Goal: Task Accomplishment & Management: Manage account settings

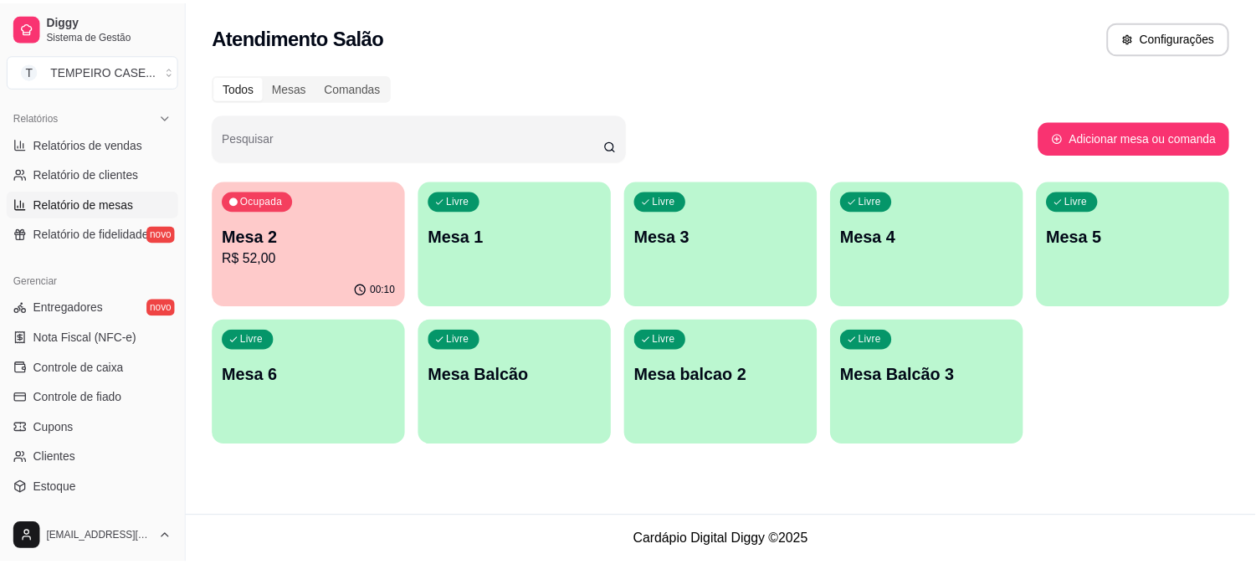
scroll to position [465, 0]
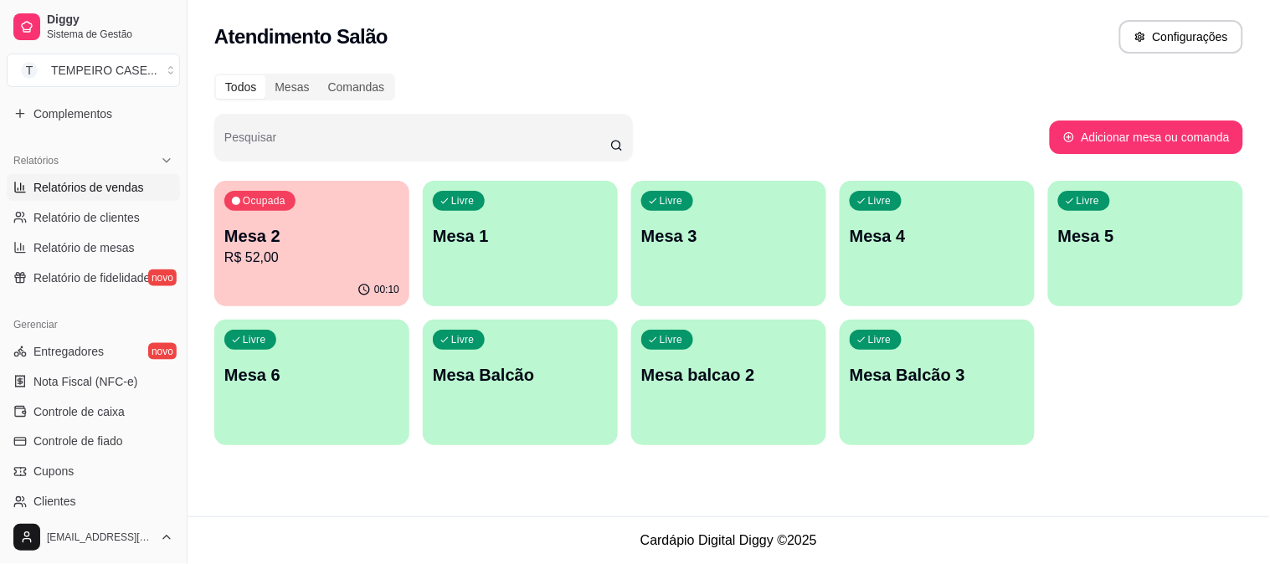
click at [99, 197] on link "Relatórios de vendas" at bounding box center [93, 187] width 173 height 27
select select "ALL"
select select "0"
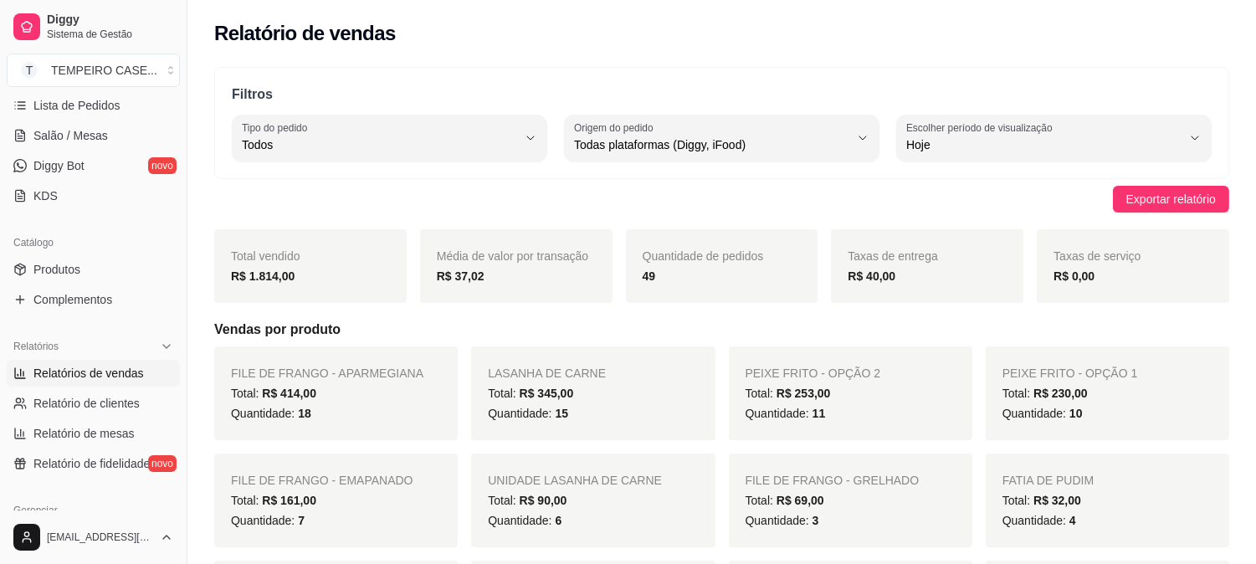
click at [128, 380] on span "Relatórios de vendas" at bounding box center [88, 373] width 110 height 17
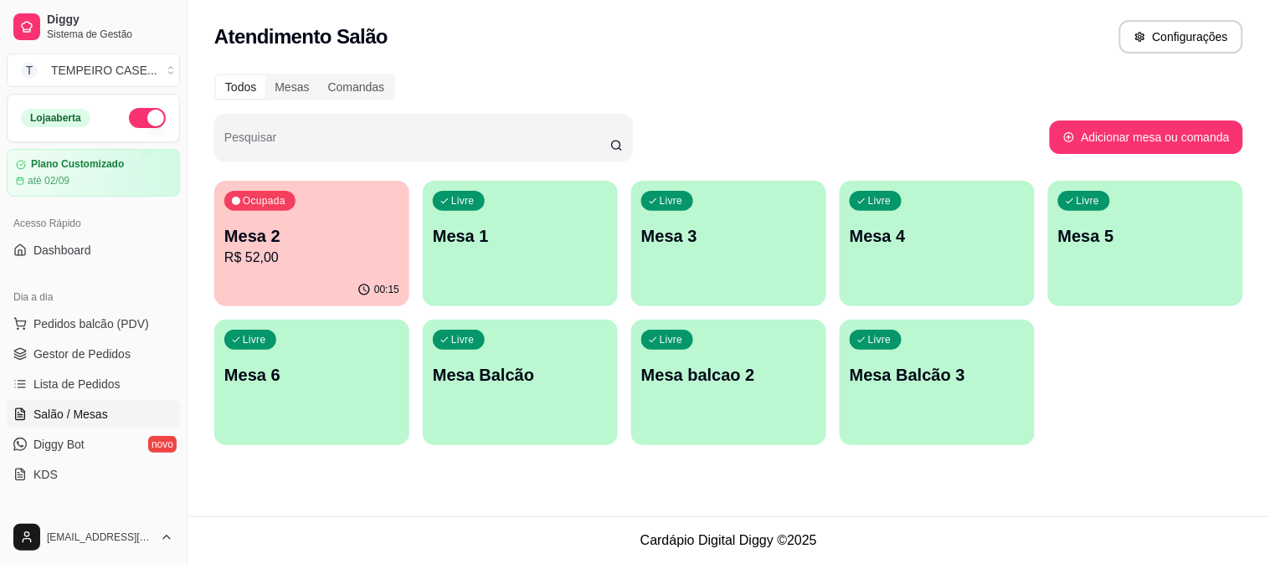
scroll to position [186, 0]
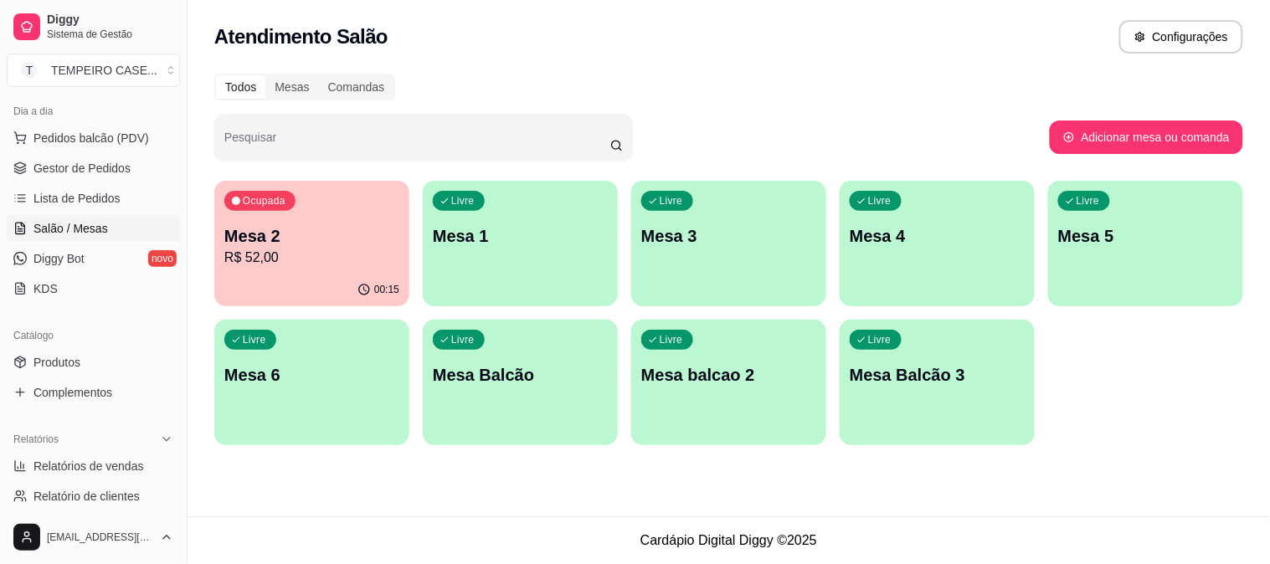
click at [273, 240] on p "Mesa 2" at bounding box center [311, 235] width 175 height 23
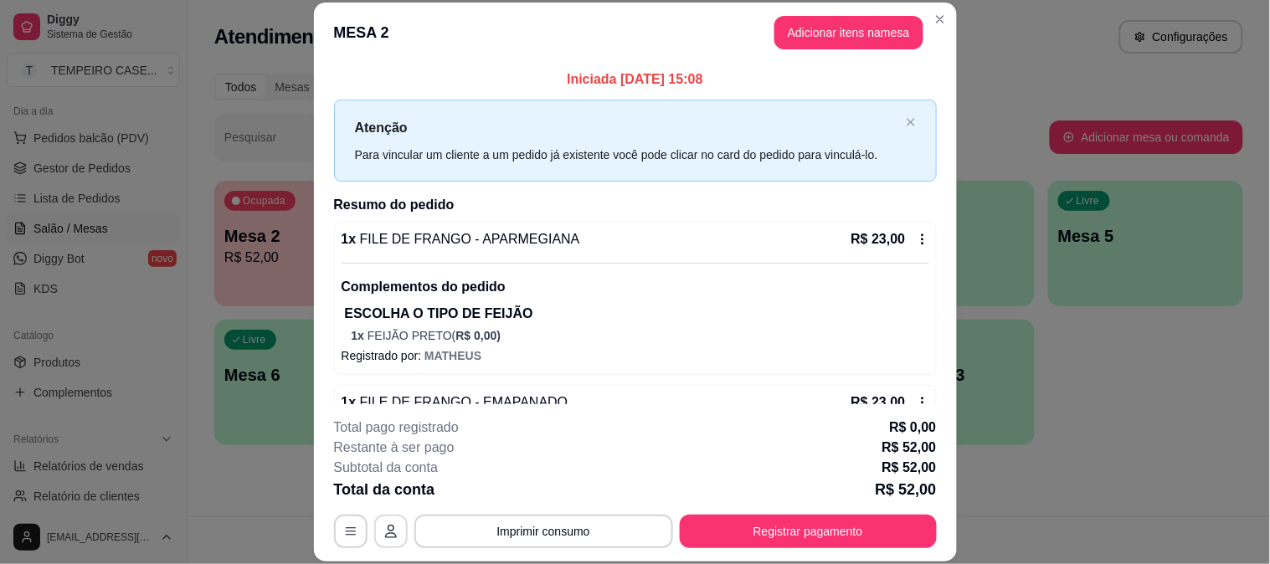
click at [388, 544] on button "button" at bounding box center [390, 531] width 33 height 33
click at [756, 536] on button "Registrar pagamento" at bounding box center [808, 531] width 257 height 33
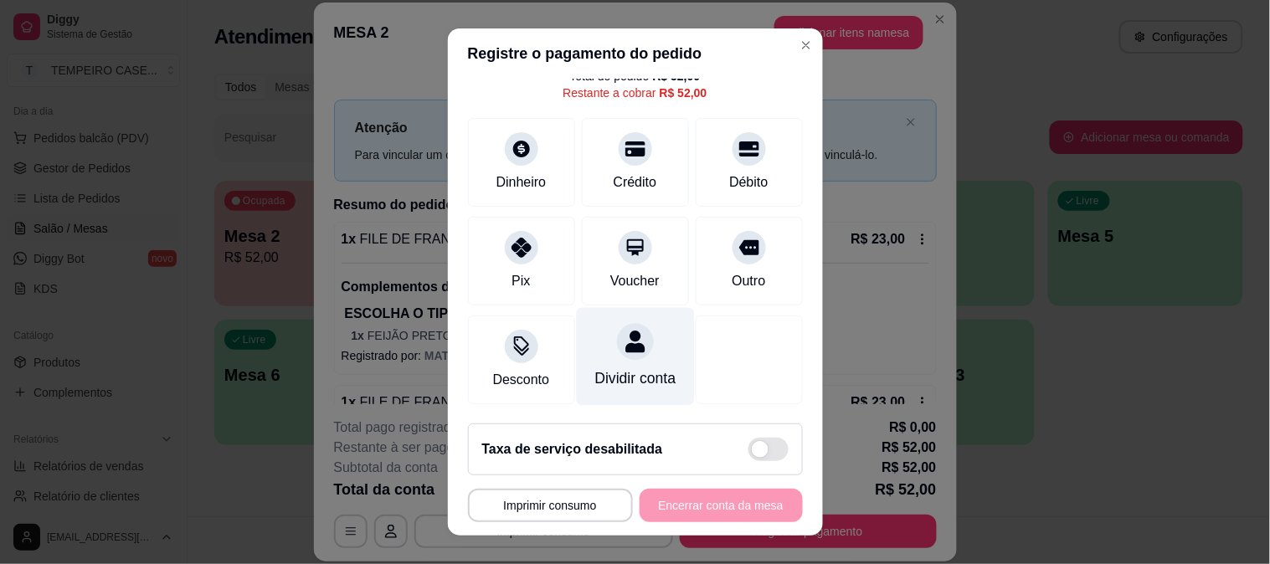
scroll to position [97, 0]
click at [630, 332] on div "Dividir conta" at bounding box center [635, 356] width 118 height 98
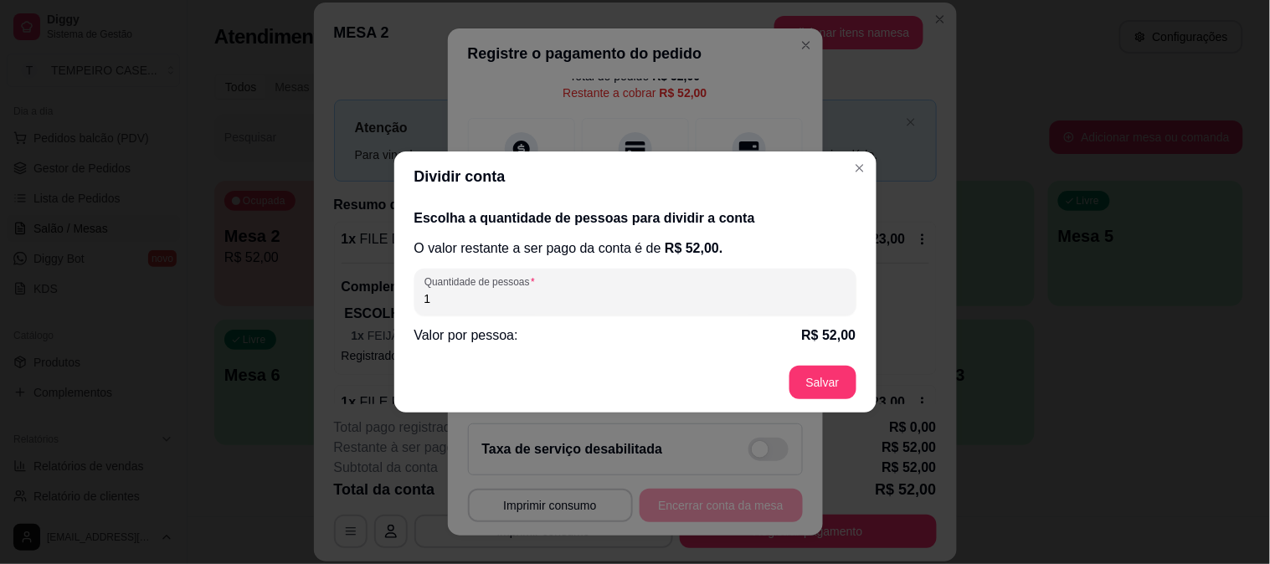
drag, startPoint x: 495, startPoint y: 305, endPoint x: 413, endPoint y: 305, distance: 81.2
click at [414, 305] on div "Quantidade de pessoas 1" at bounding box center [635, 292] width 442 height 47
type input "2"
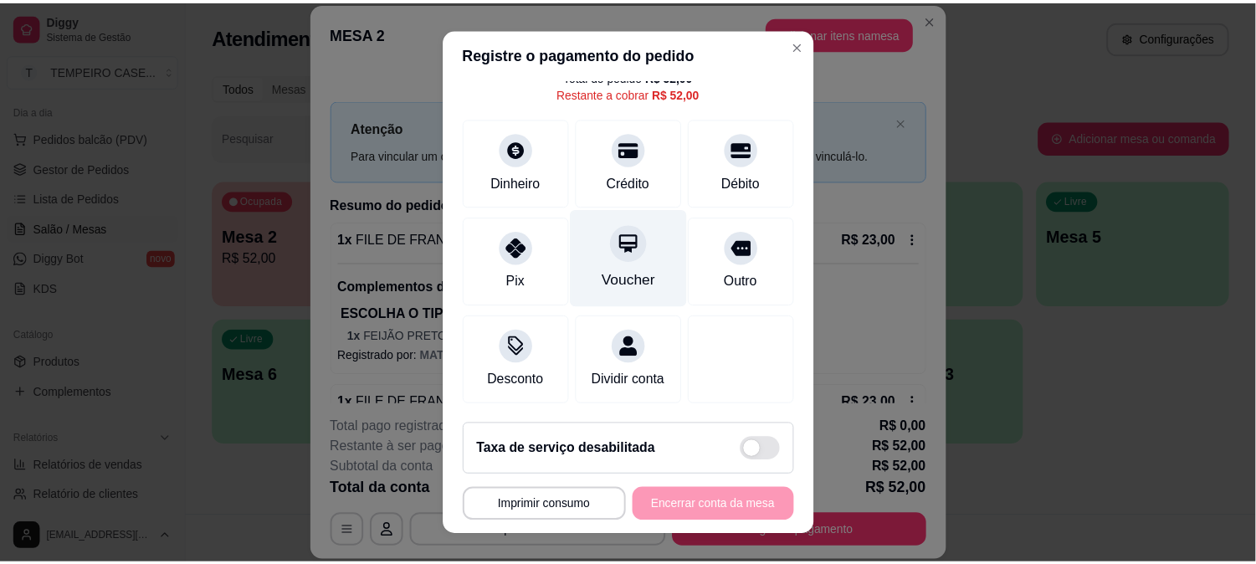
scroll to position [0, 0]
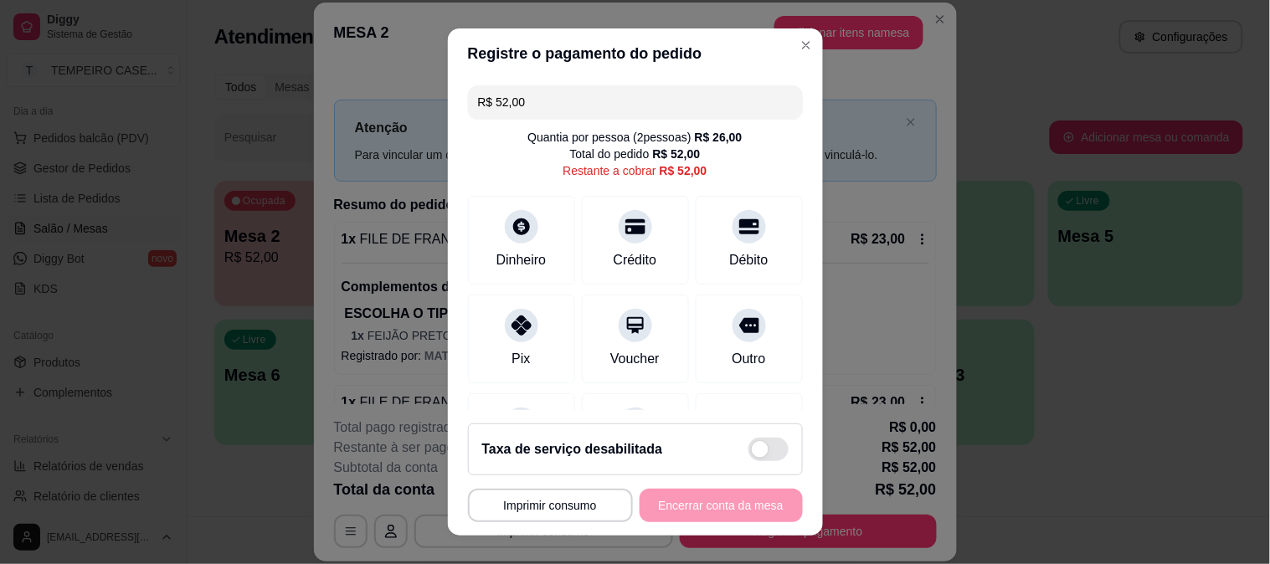
drag, startPoint x: 512, startPoint y: 105, endPoint x: 387, endPoint y: 105, distance: 125.6
click at [387, 105] on div "**********" at bounding box center [635, 282] width 1270 height 564
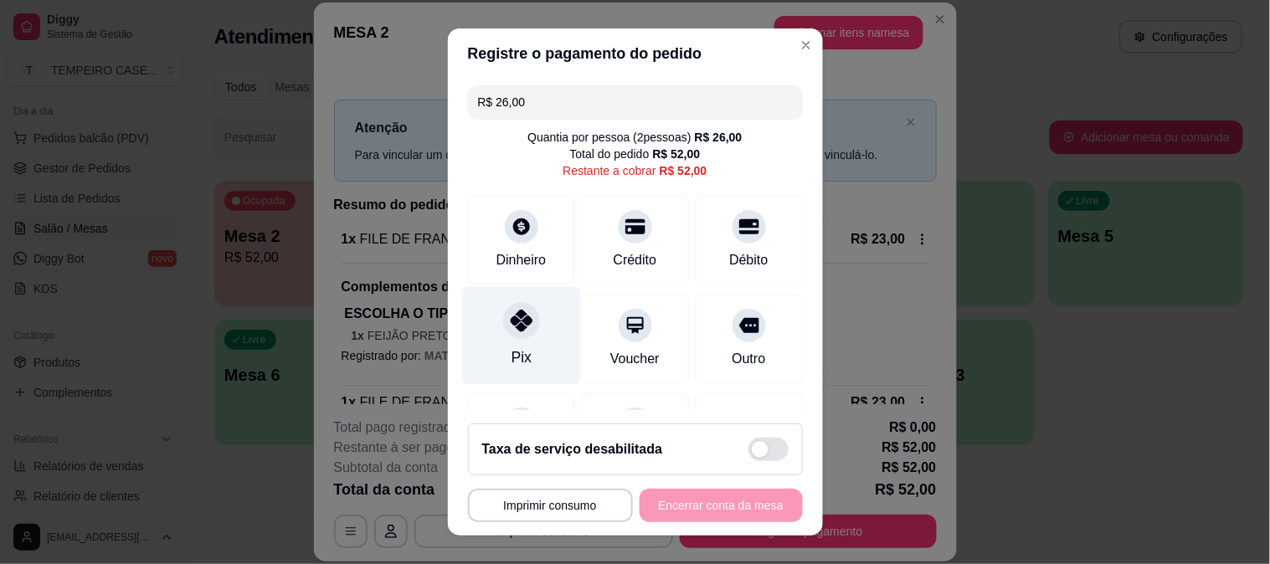
click at [496, 335] on div "Pix" at bounding box center [521, 335] width 118 height 98
click at [510, 320] on icon at bounding box center [521, 321] width 22 height 22
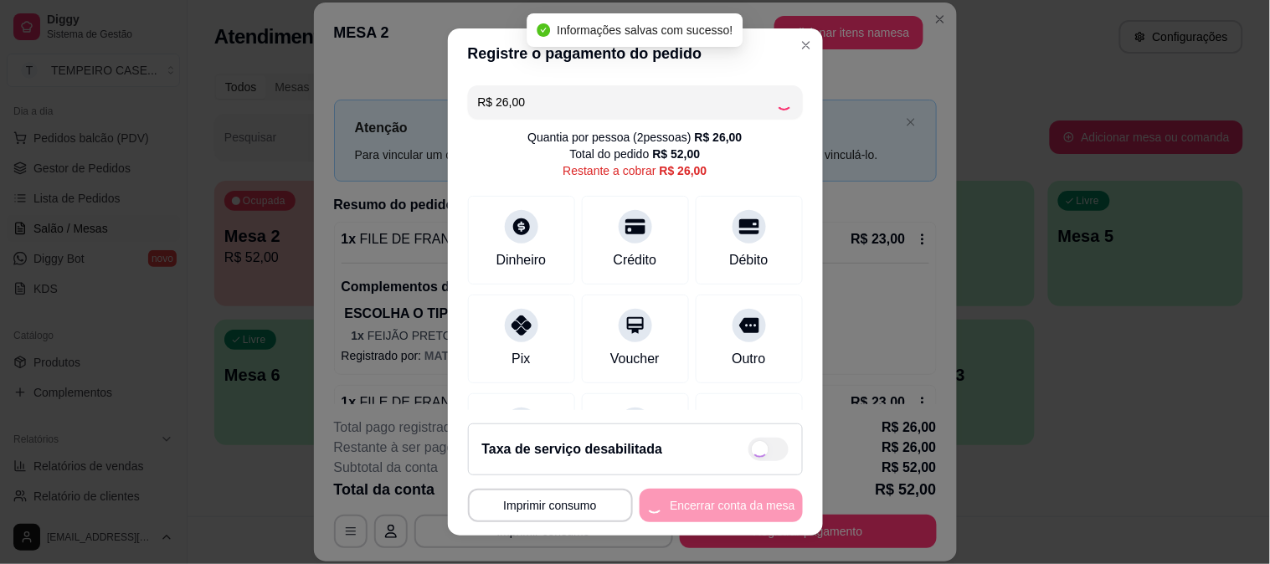
type input "R$ 0,00"
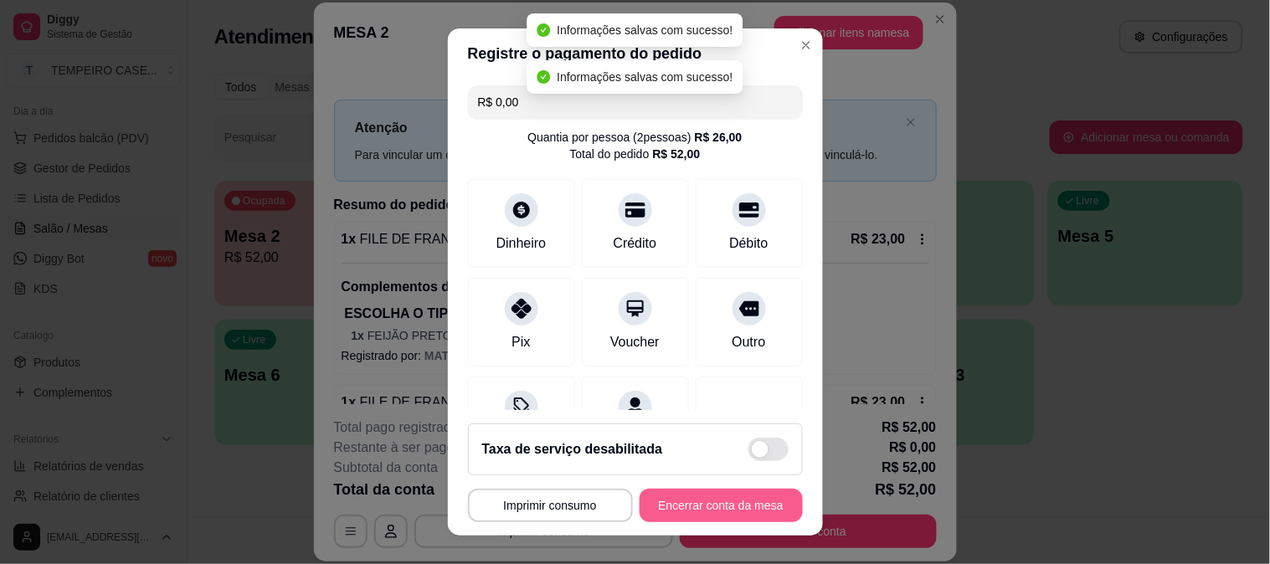
click at [706, 513] on button "Encerrar conta da mesa" at bounding box center [720, 505] width 163 height 33
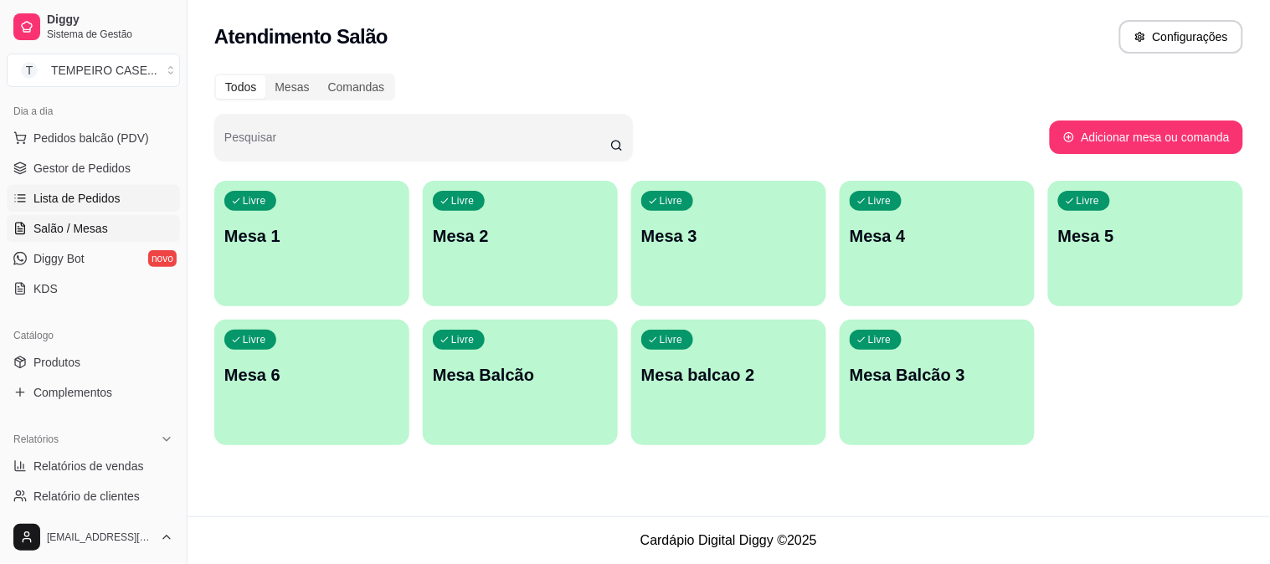
click at [75, 198] on span "Lista de Pedidos" at bounding box center [76, 198] width 87 height 17
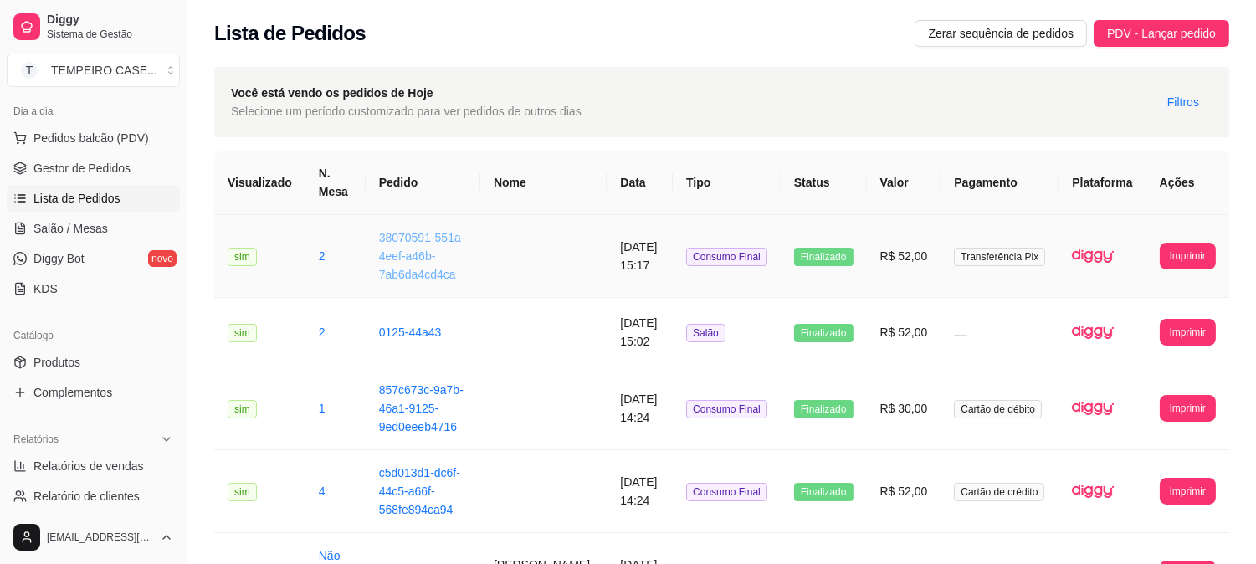
click at [413, 261] on link "38070591-551a-4eef-a46b-7ab6da4cd4ca" at bounding box center [422, 256] width 86 height 50
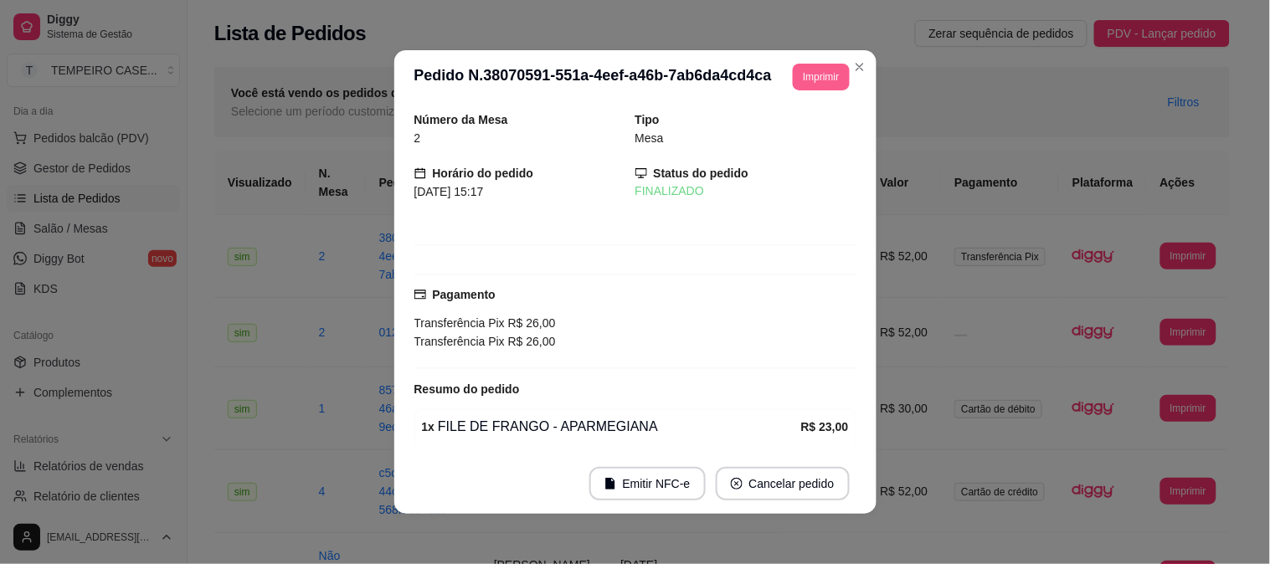
click at [796, 87] on button "Imprimir" at bounding box center [821, 77] width 56 height 27
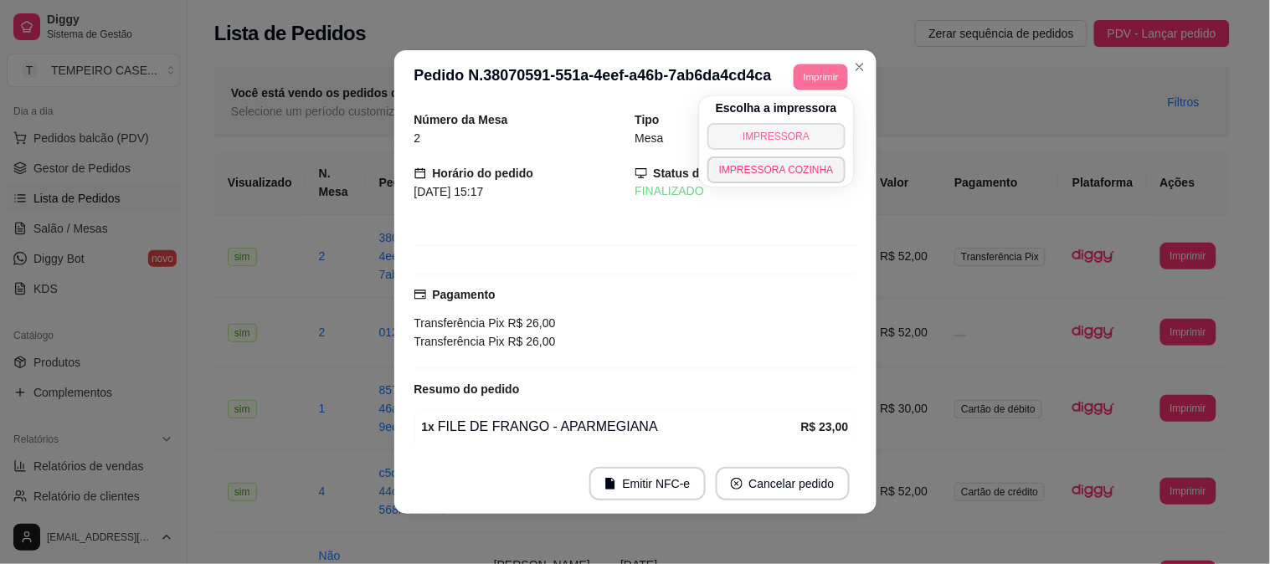
click at [776, 137] on button "IMPRESSORA" at bounding box center [776, 136] width 138 height 27
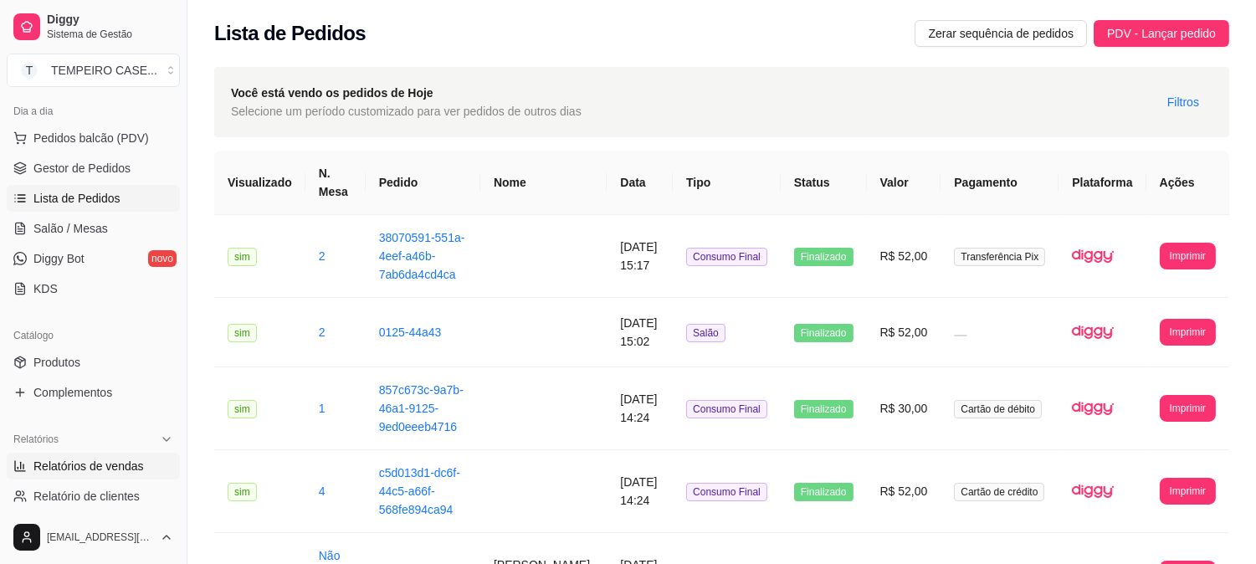
click at [101, 459] on span "Relatórios de vendas" at bounding box center [88, 466] width 110 height 17
select select "ALL"
select select "0"
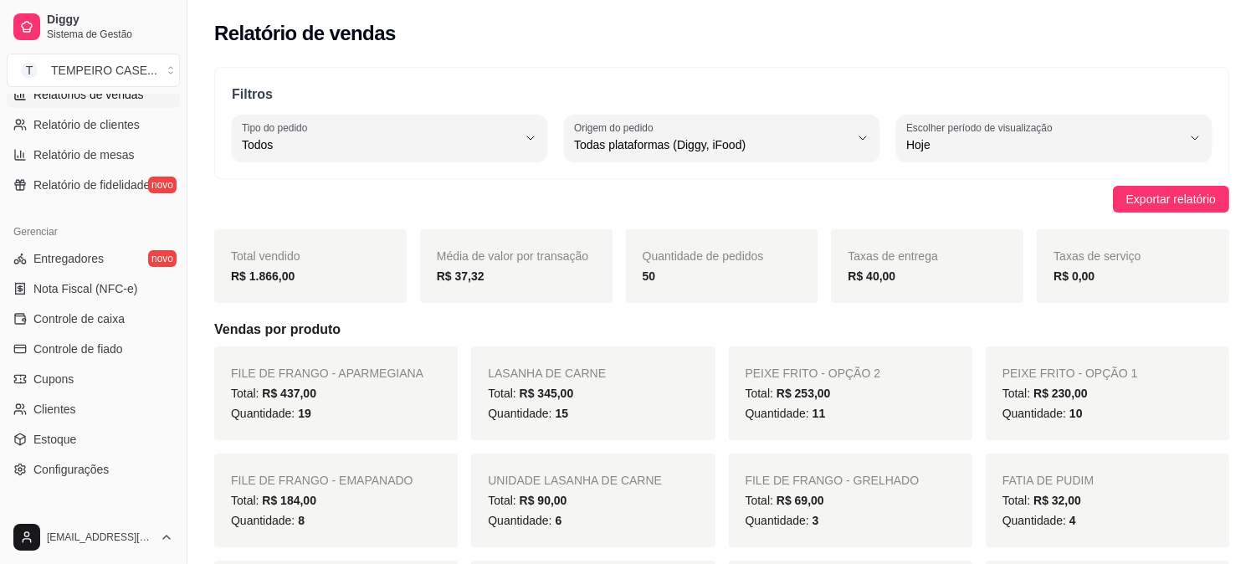
scroll to position [279, 0]
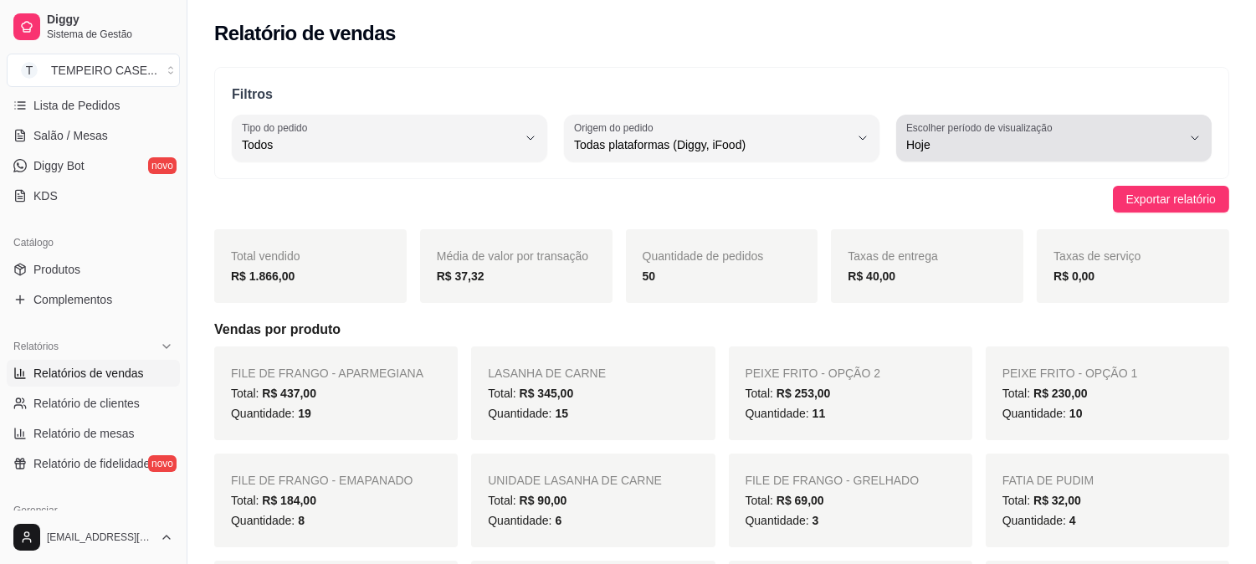
click at [1107, 152] on span "Hoje" at bounding box center [1043, 144] width 275 height 17
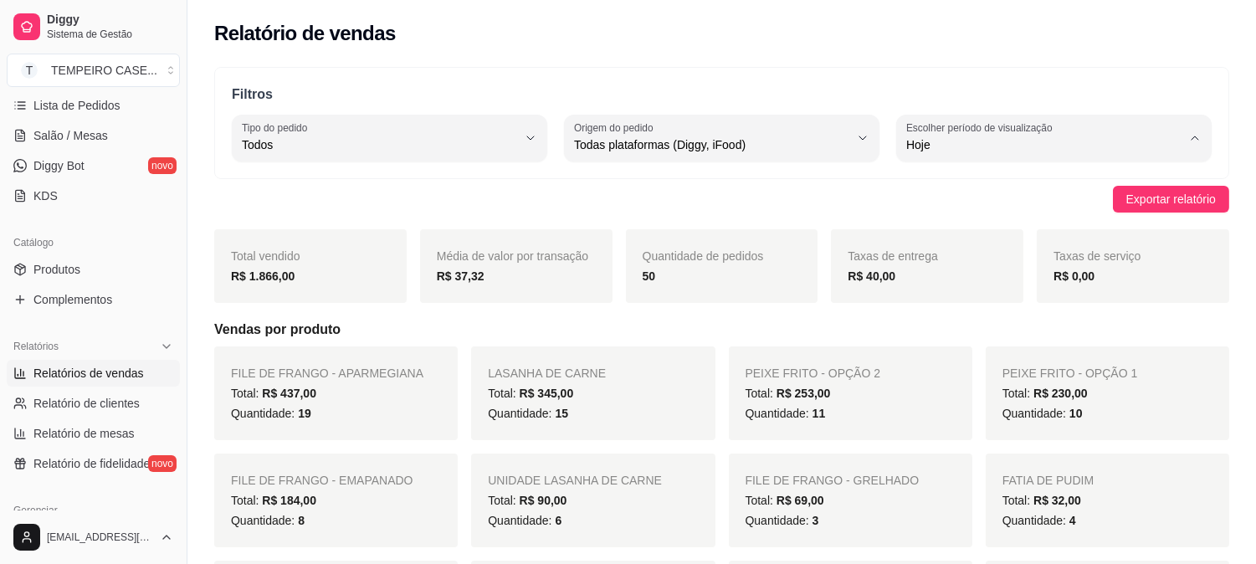
click at [976, 220] on span "Ontem" at bounding box center [1046, 212] width 261 height 16
type input "1"
select select "1"
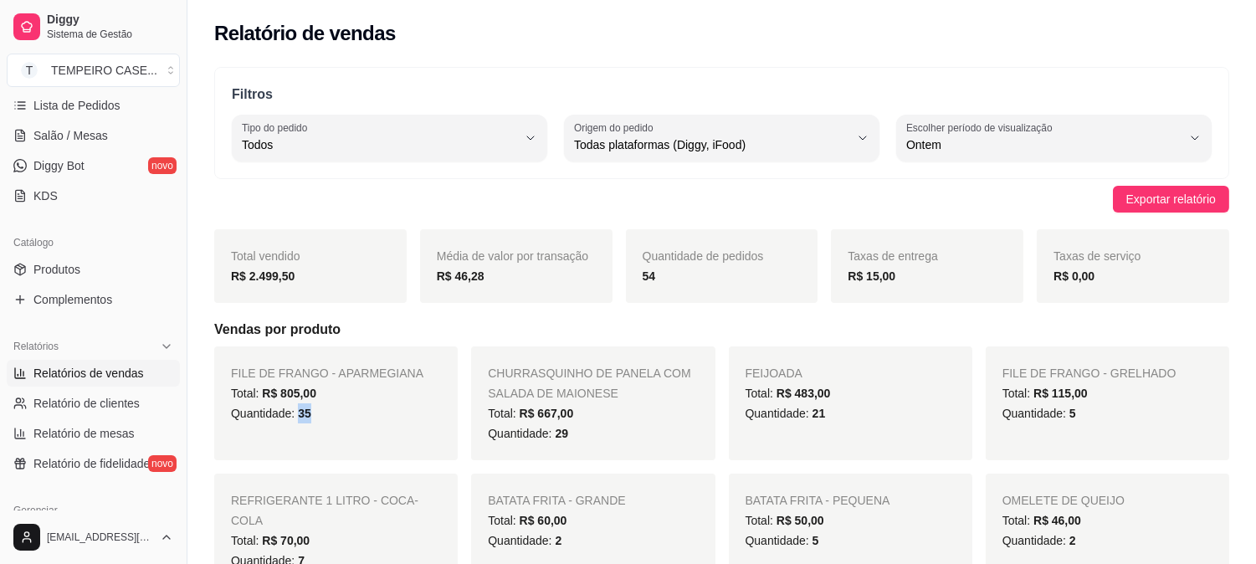
drag, startPoint x: 299, startPoint y: 415, endPoint x: 340, endPoint y: 415, distance: 41.0
click at [340, 415] on div "Quantidade: 35" at bounding box center [336, 413] width 210 height 20
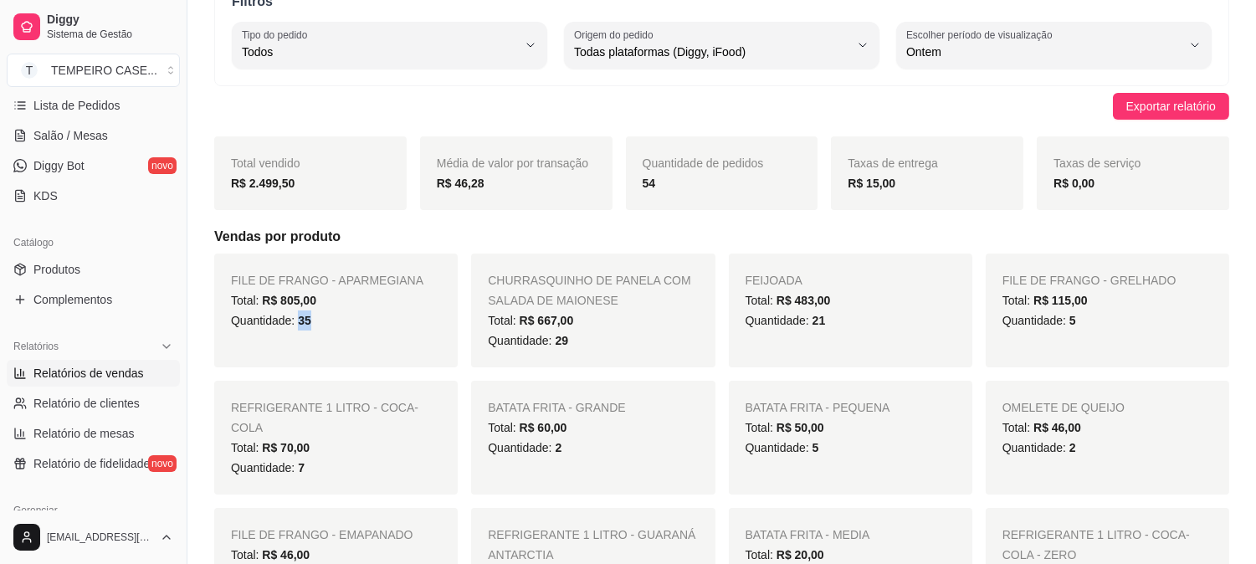
scroll to position [186, 0]
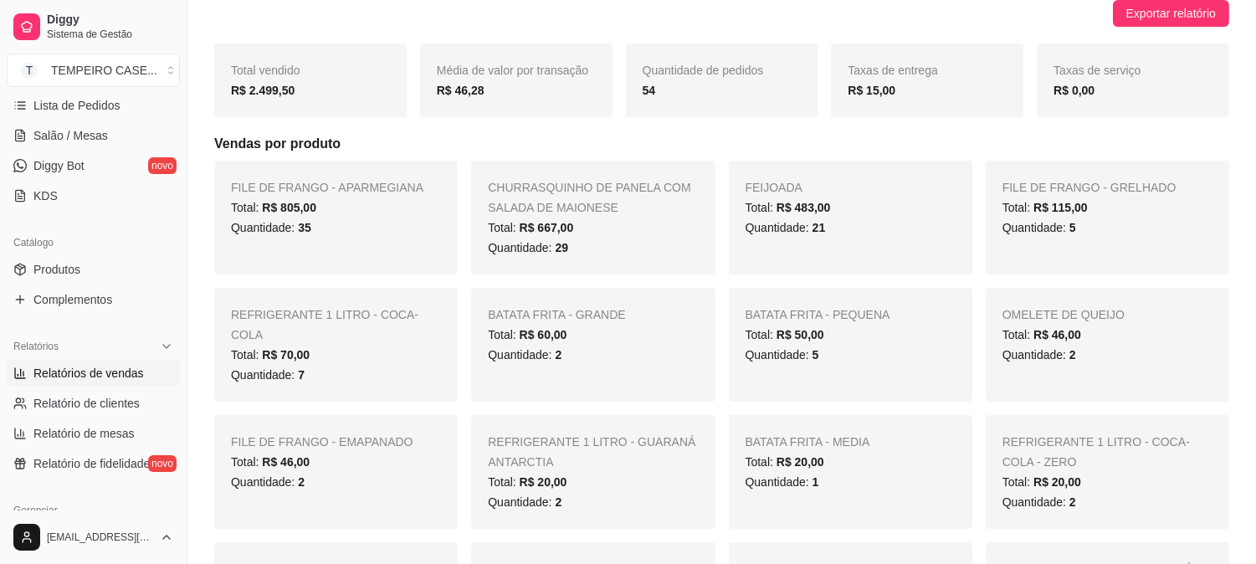
click at [764, 313] on span "BATATA FRITA - PEQUENA" at bounding box center [818, 314] width 145 height 13
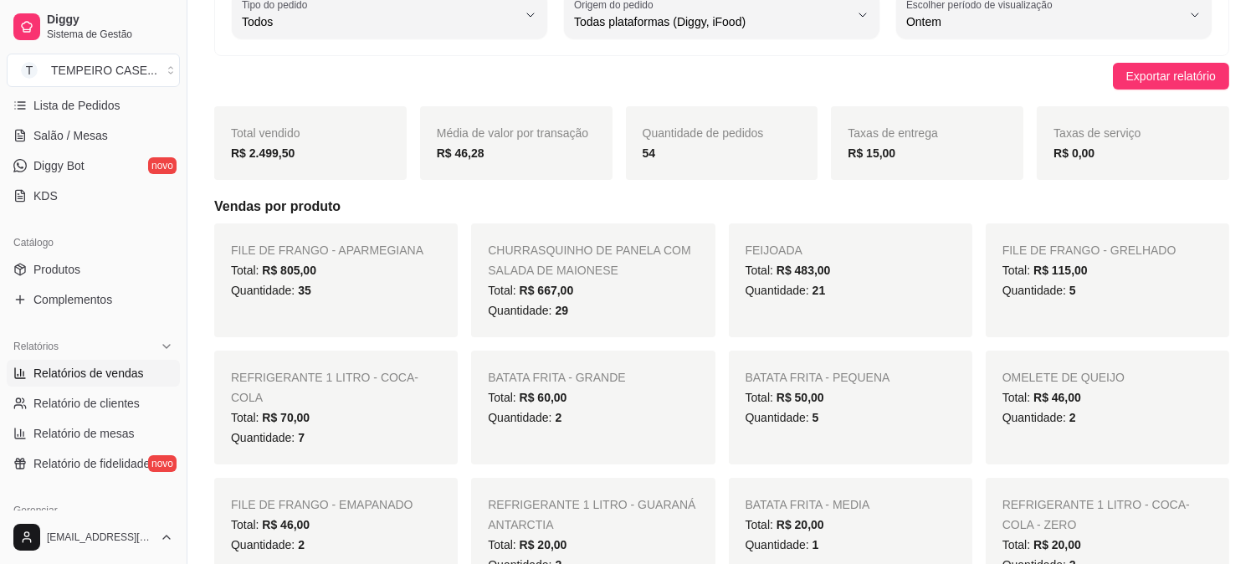
scroll to position [93, 0]
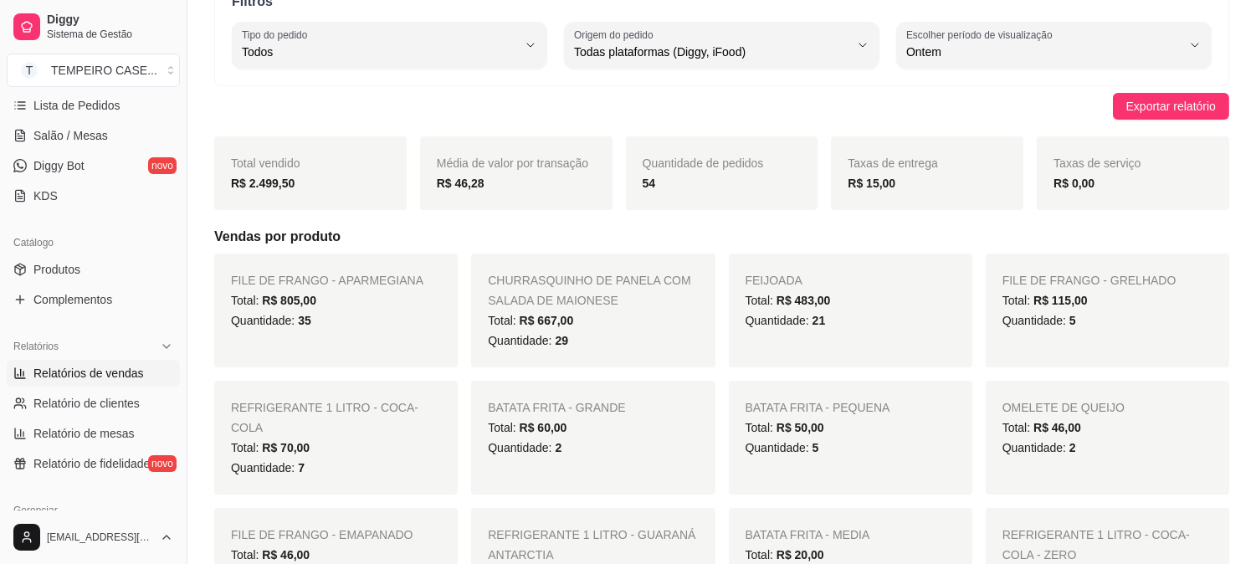
click at [619, 311] on div "Total: R$ 667,00" at bounding box center [593, 321] width 210 height 20
click at [612, 327] on div "Total: R$ 667,00" at bounding box center [593, 321] width 210 height 20
click at [587, 345] on div "Quantidade: 29" at bounding box center [593, 341] width 210 height 20
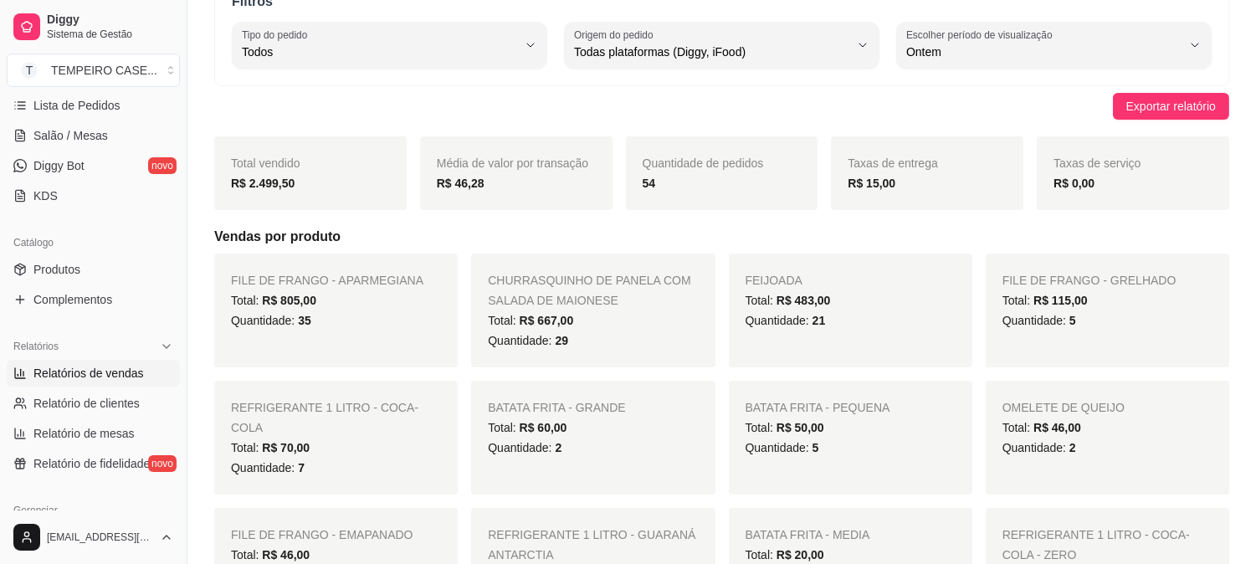
click at [587, 345] on div "Quantidade: 29" at bounding box center [593, 341] width 210 height 20
click at [556, 345] on span "29" at bounding box center [561, 340] width 13 height 13
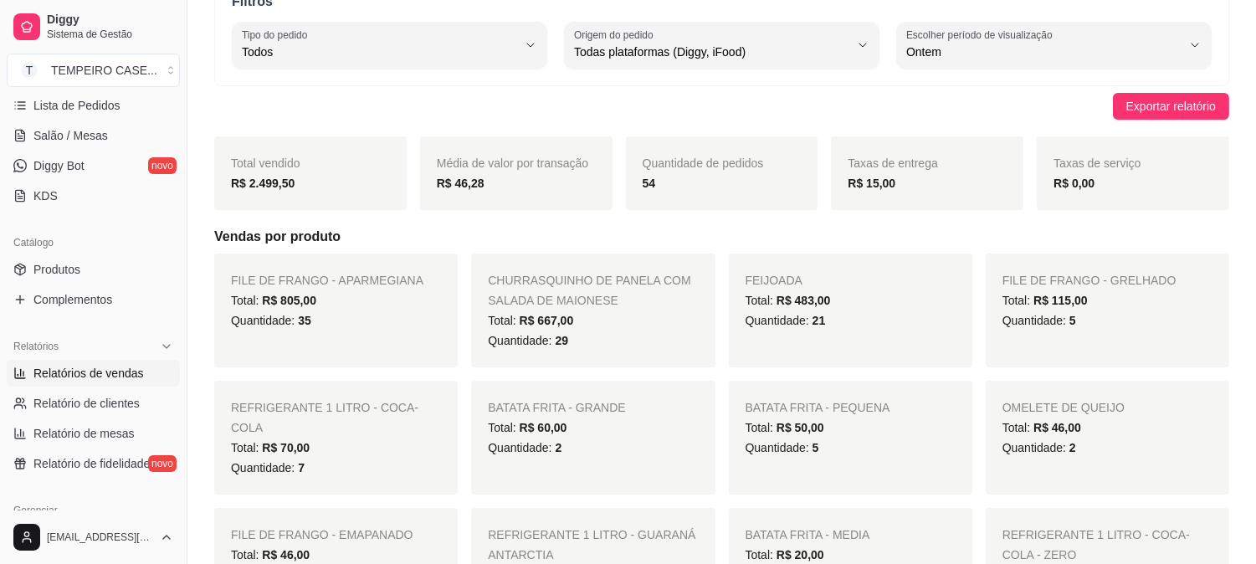
click at [614, 328] on div "Total: R$ 667,00" at bounding box center [593, 321] width 210 height 20
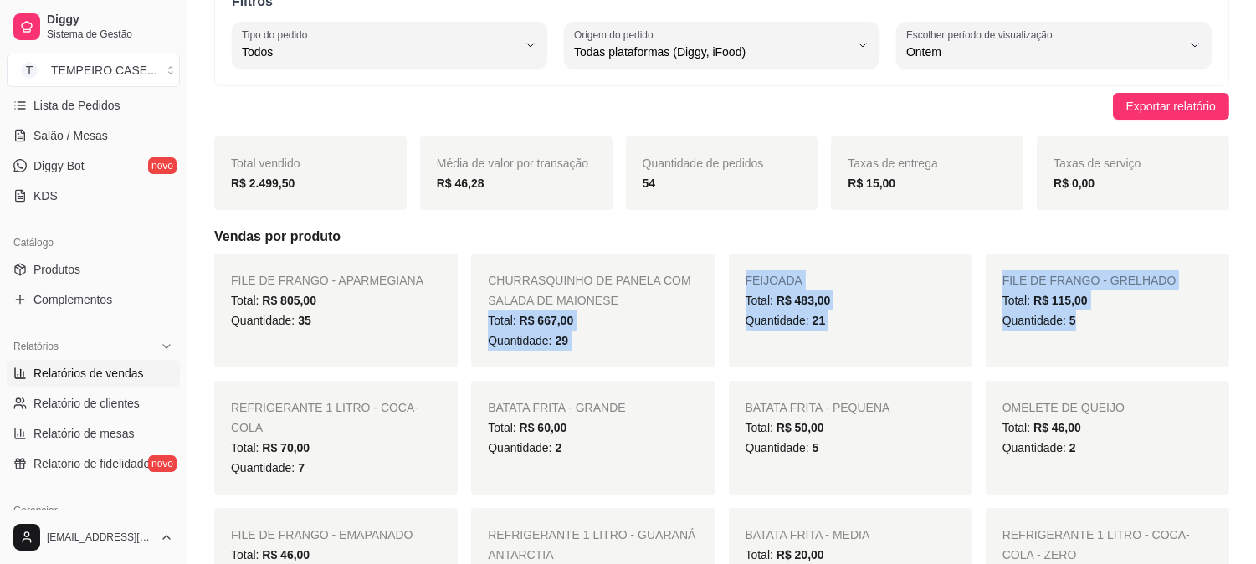
drag, startPoint x: 614, startPoint y: 328, endPoint x: 988, endPoint y: 328, distance: 374.1
click at [988, 328] on div "FILE DE FRANGO - APARMEGIANA Total: R$ 805,00 Quantidade: 35 CHURRASQUINHO DE P…" at bounding box center [721, 565] width 1015 height 623
click at [940, 340] on div "FEIJOADA Total: R$ 483,00 Quantidade: 21" at bounding box center [851, 311] width 244 height 114
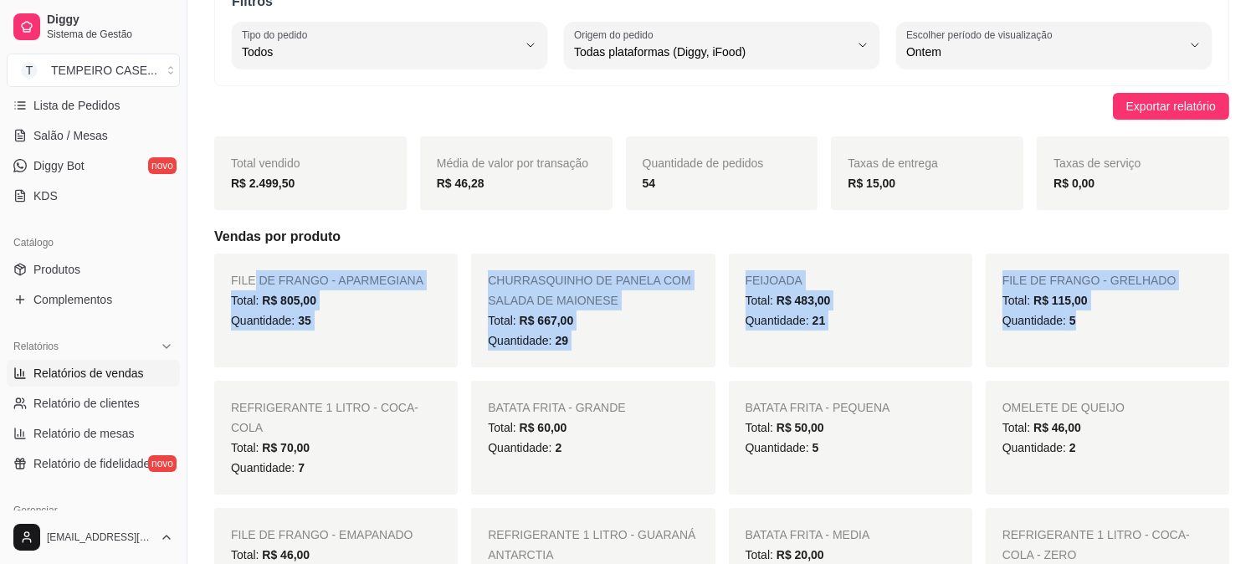
drag, startPoint x: 252, startPoint y: 270, endPoint x: 1167, endPoint y: 363, distance: 919.6
click at [1167, 363] on div "FILE DE FRANGO - APARMEGIANA Total: R$ 805,00 Quantidade: 35 CHURRASQUINHO DE P…" at bounding box center [721, 565] width 1015 height 623
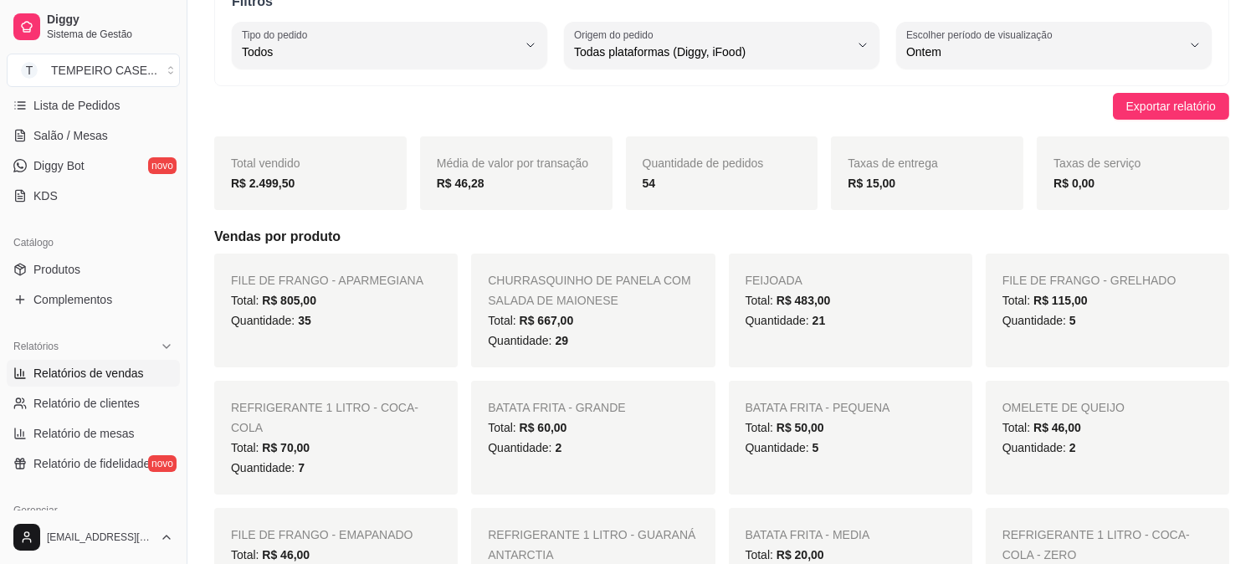
click at [462, 189] on strong "R$ 46,28" at bounding box center [461, 183] width 48 height 13
click at [524, 314] on span "R$ 667,00" at bounding box center [547, 320] width 54 height 13
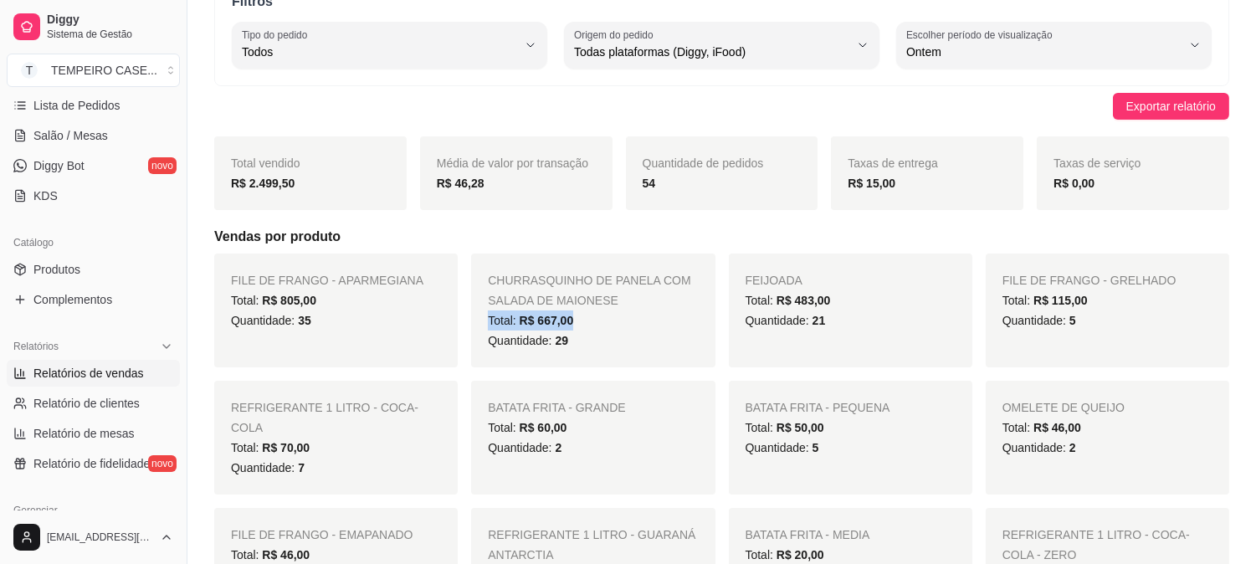
click at [524, 314] on span "R$ 667,00" at bounding box center [547, 320] width 54 height 13
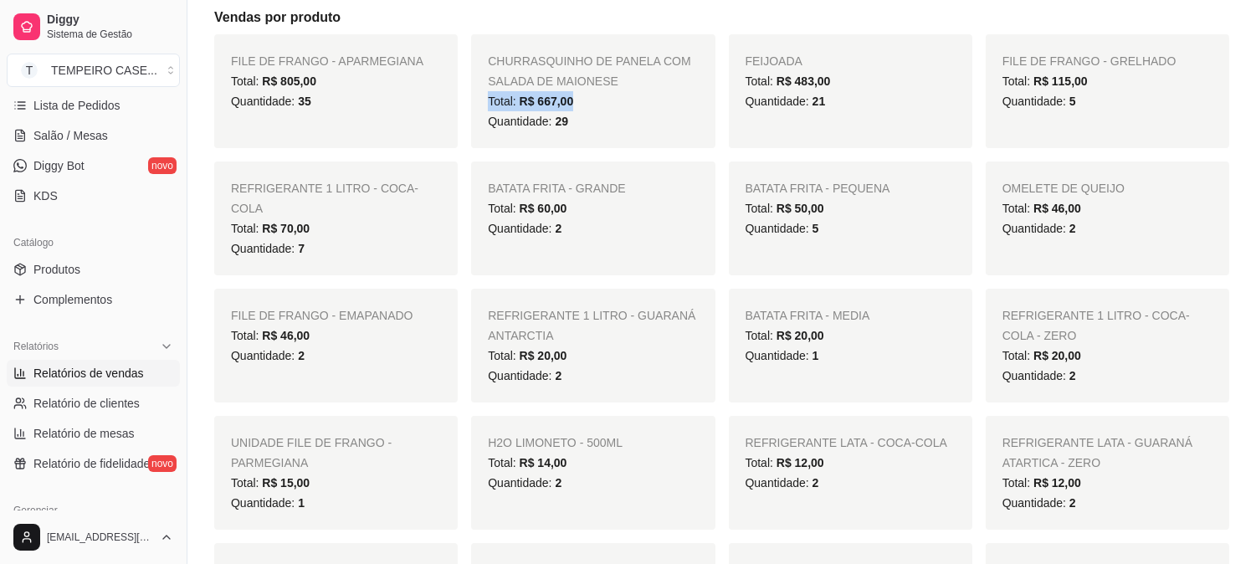
scroll to position [279, 0]
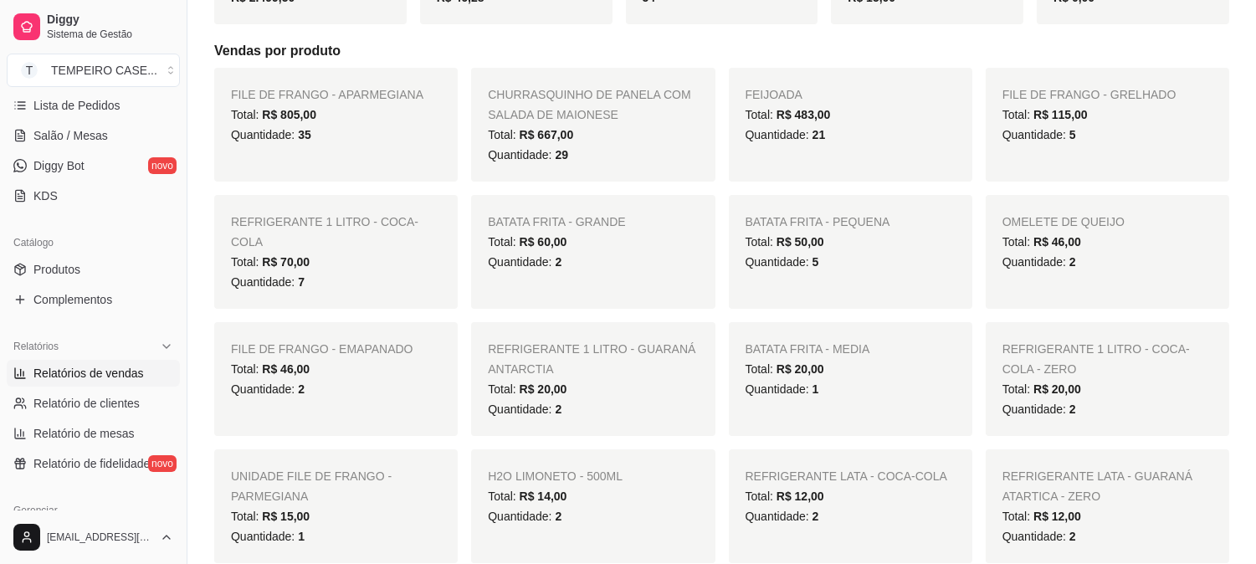
click at [561, 274] on div "BATATA FRITA - GRANDE Total: R$ 60,00 Quantidade: 2" at bounding box center [593, 252] width 244 height 114
click at [564, 256] on div "Quantidade: 2" at bounding box center [593, 262] width 210 height 20
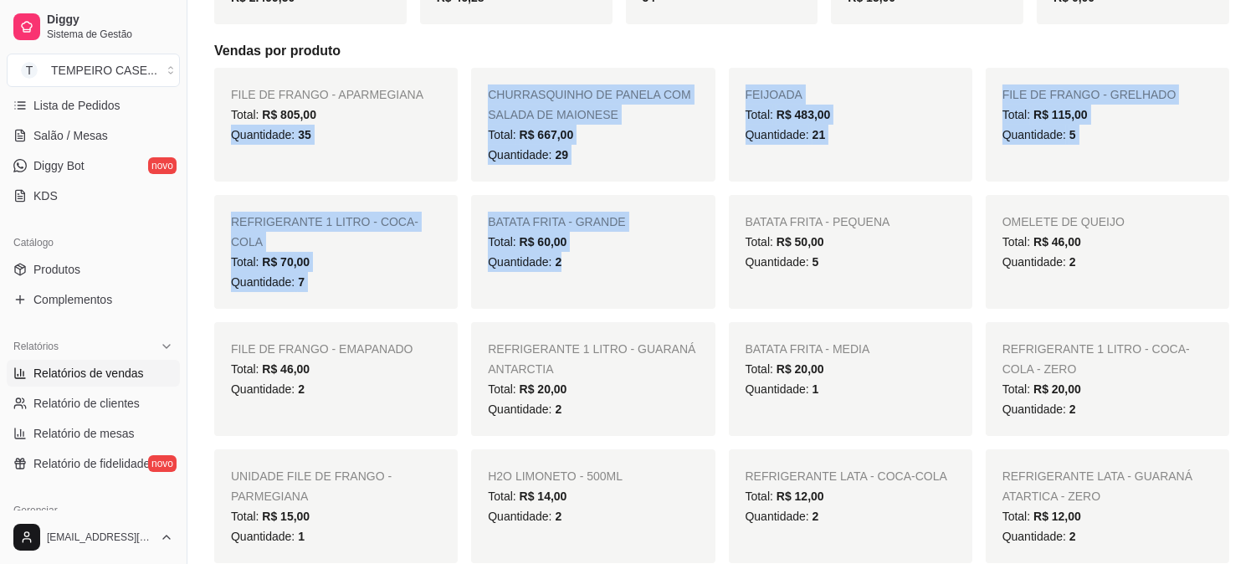
drag, startPoint x: 564, startPoint y: 256, endPoint x: 252, endPoint y: 146, distance: 330.9
click at [252, 146] on div "FILE DE FRANGO - APARMEGIANA Total: R$ 805,00 Quantidade: 35 CHURRASQUINHO DE P…" at bounding box center [721, 379] width 1015 height 623
click at [295, 156] on div "FILE DE FRANGO - APARMEGIANA Total: R$ 805,00 Quantidade: 35" at bounding box center [336, 125] width 244 height 114
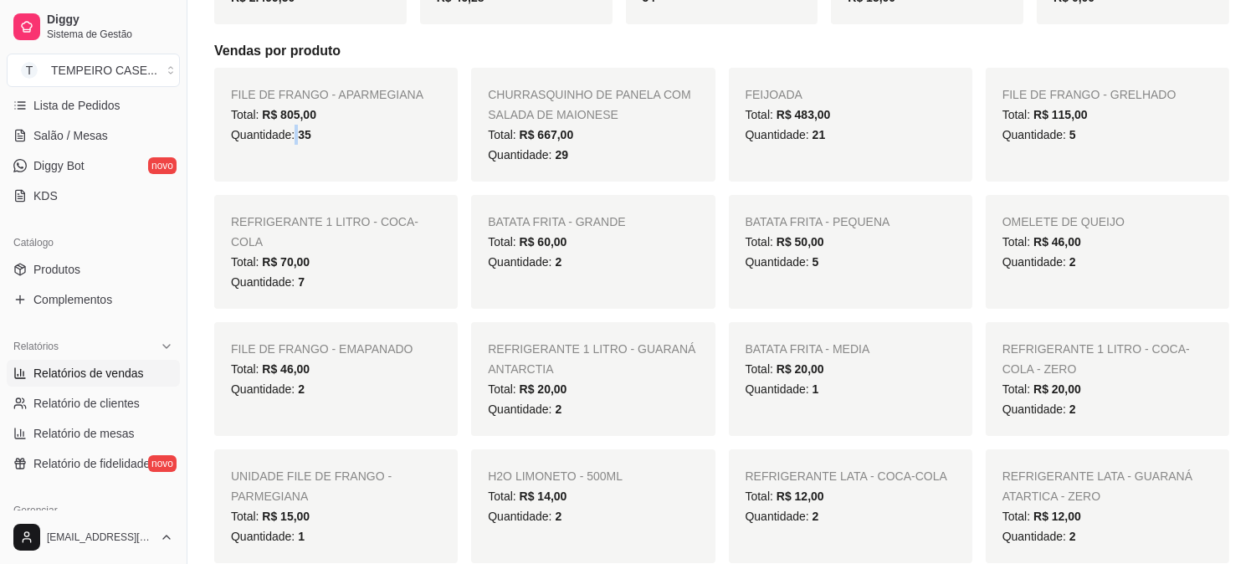
click at [295, 156] on div "FILE DE FRANGO - APARMEGIANA Total: R$ 805,00 Quantidade: 35" at bounding box center [336, 125] width 244 height 114
click at [290, 130] on span "Quantidade: 35" at bounding box center [271, 134] width 80 height 13
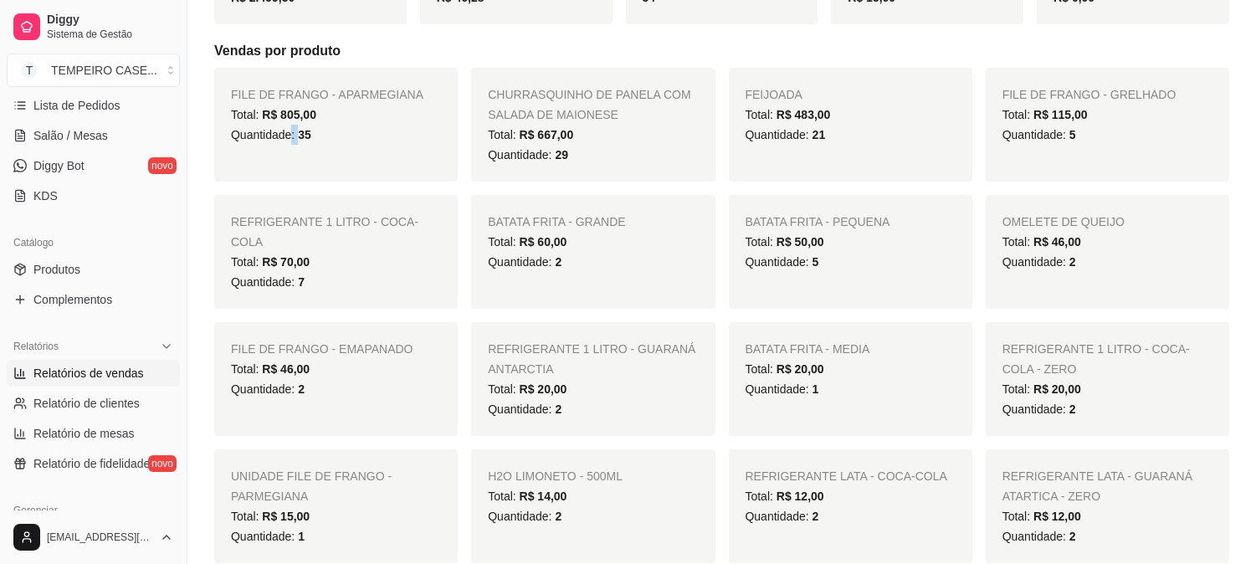
click at [290, 130] on span "Quantidade: 35" at bounding box center [271, 134] width 80 height 13
click at [324, 155] on div "FILE DE FRANGO - APARMEGIANA Total: R$ 805,00 Quantidade: 35" at bounding box center [336, 125] width 244 height 114
click at [380, 157] on div "FILE DE FRANGO - APARMEGIANA Total: R$ 805,00 Quantidade: 35" at bounding box center [336, 125] width 244 height 114
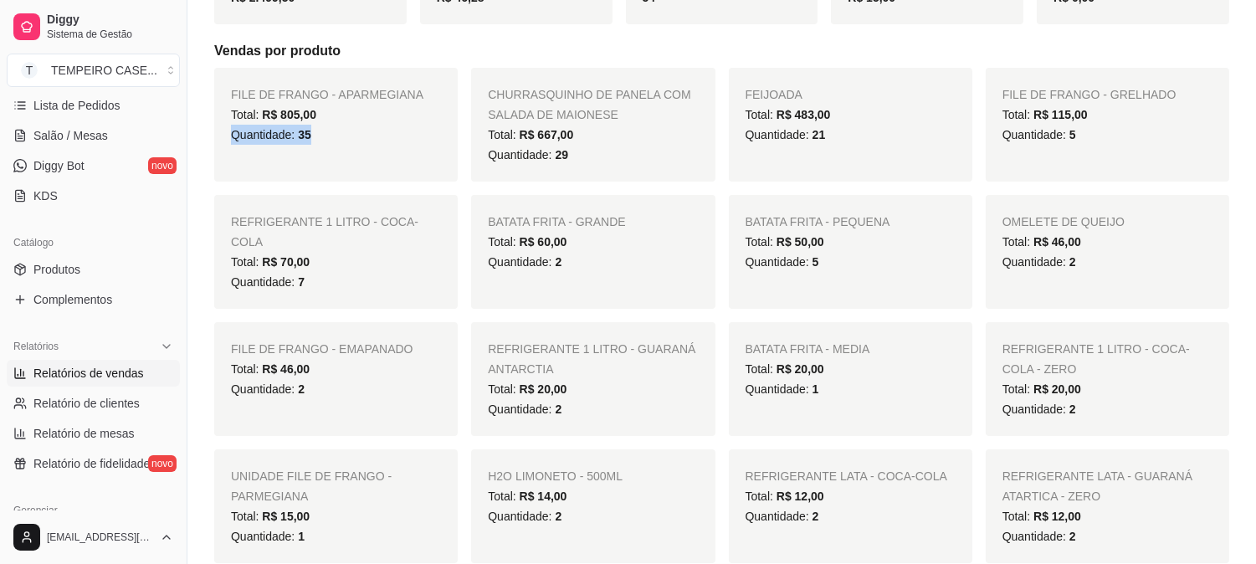
click at [380, 157] on div "FILE DE FRANGO - APARMEGIANA Total: R$ 805,00 Quantidade: 35" at bounding box center [336, 125] width 244 height 114
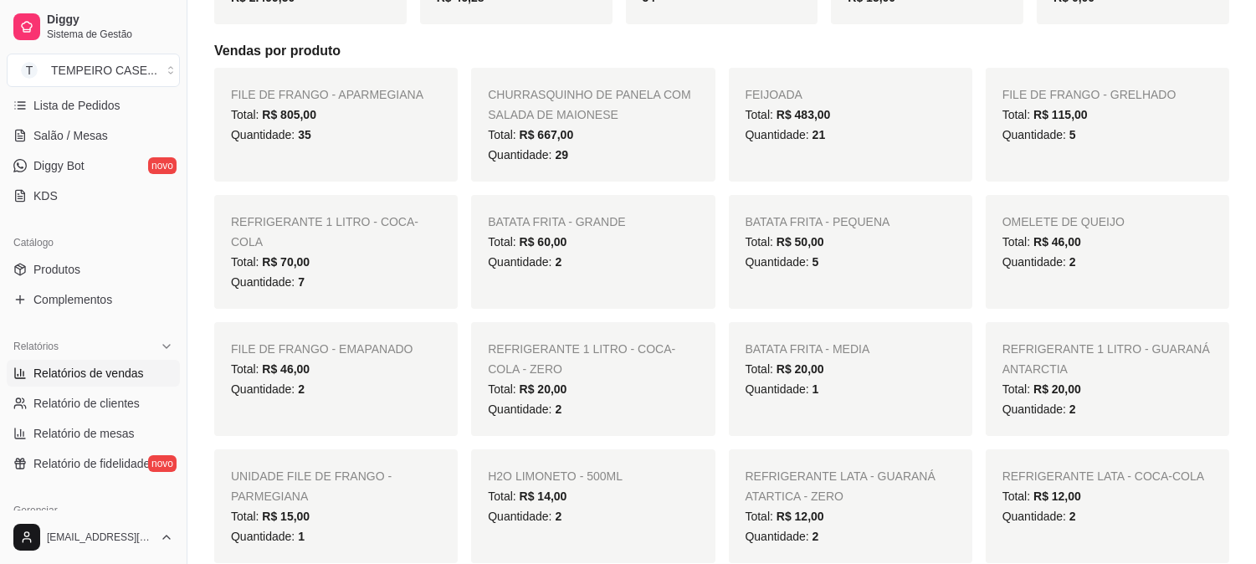
click at [471, 289] on div "FILE DE FRANGO - APARMEGIANA Total: R$ 805,00 Quantidade: 35 CHURRASQUINHO DE P…" at bounding box center [721, 379] width 1015 height 623
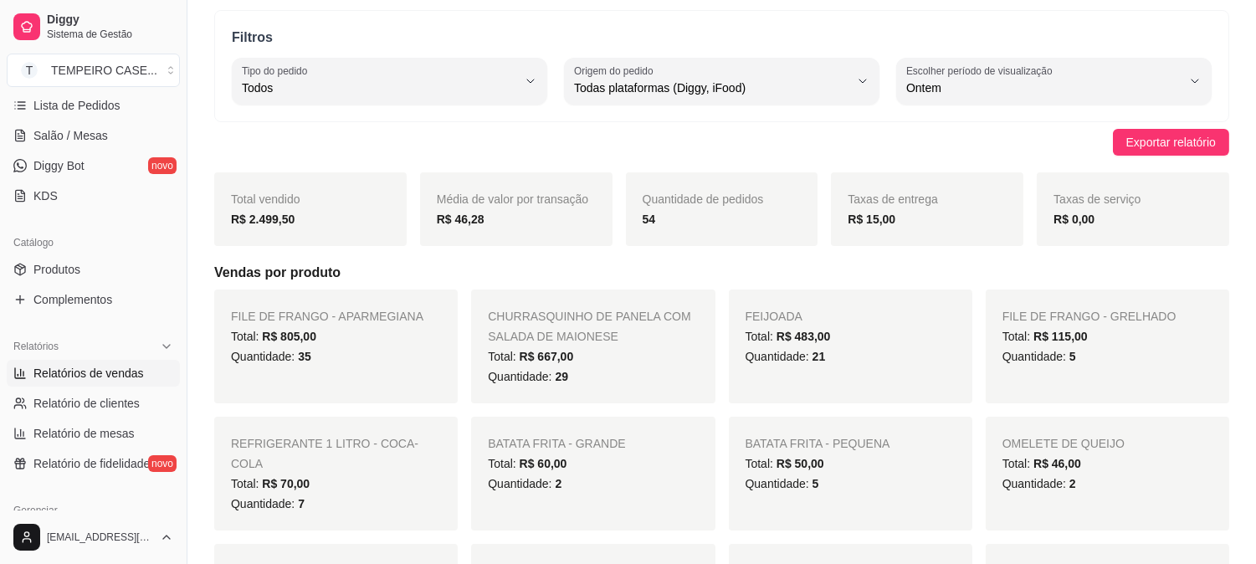
scroll to position [0, 0]
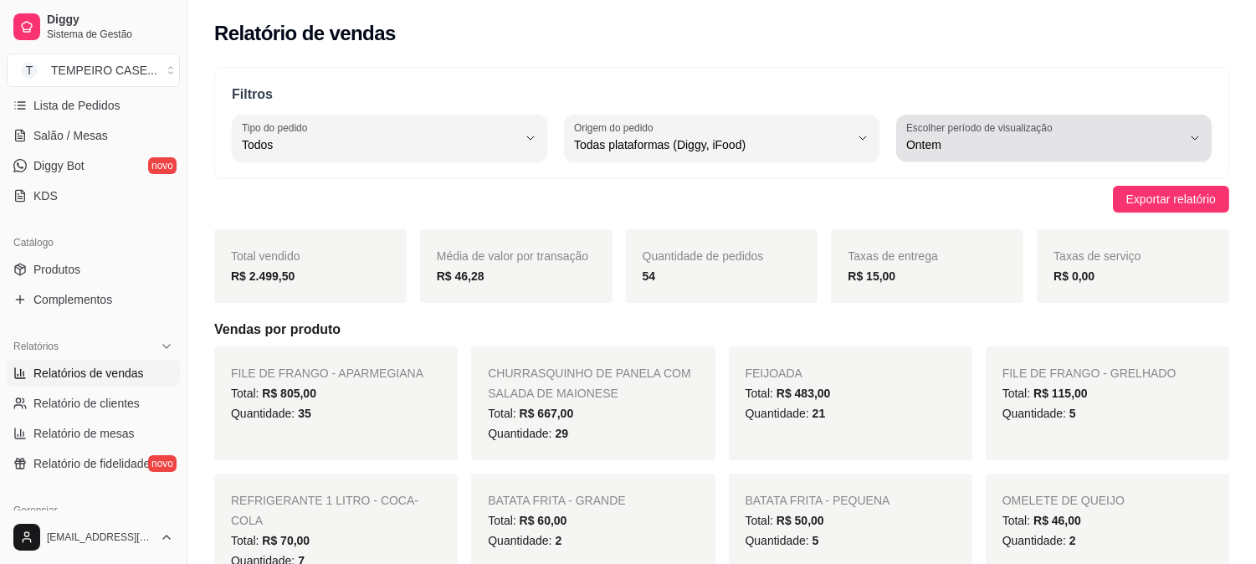
click at [1107, 131] on div "Ontem" at bounding box center [1043, 137] width 275 height 33
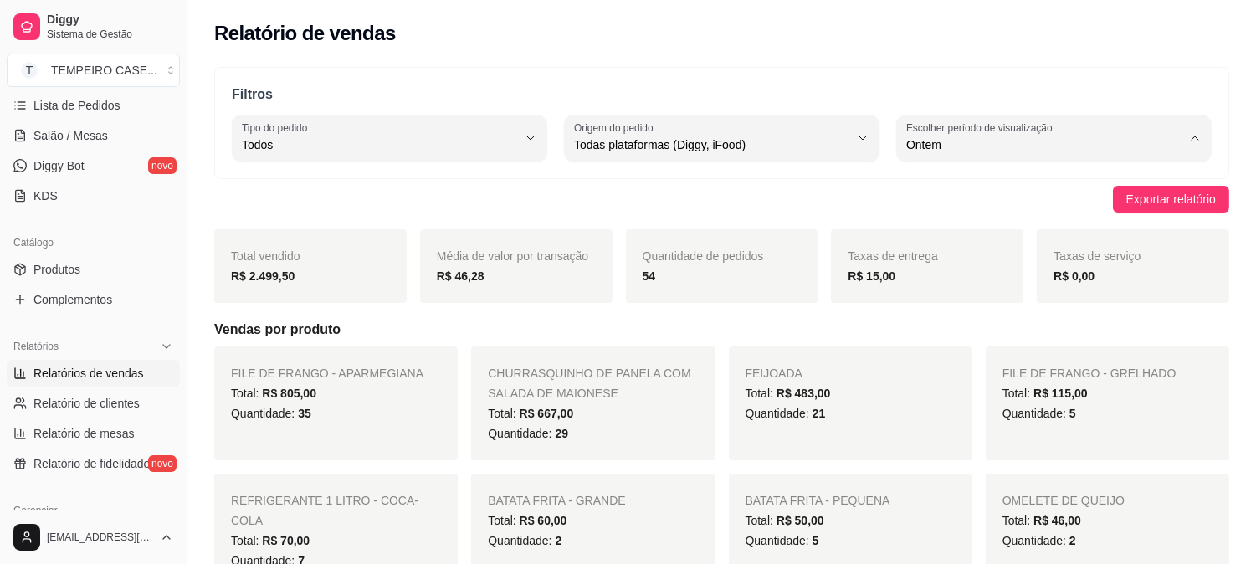
click at [931, 179] on span "Hoje" at bounding box center [1046, 185] width 261 height 16
type input "0"
select select "0"
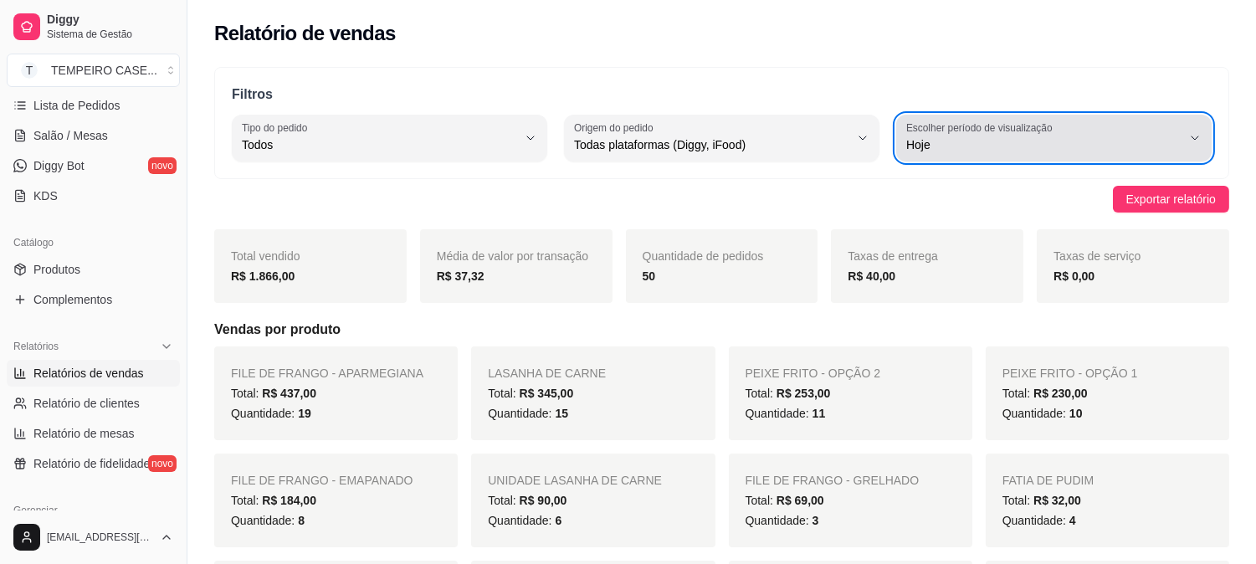
click at [980, 151] on span "Hoje" at bounding box center [1043, 144] width 275 height 17
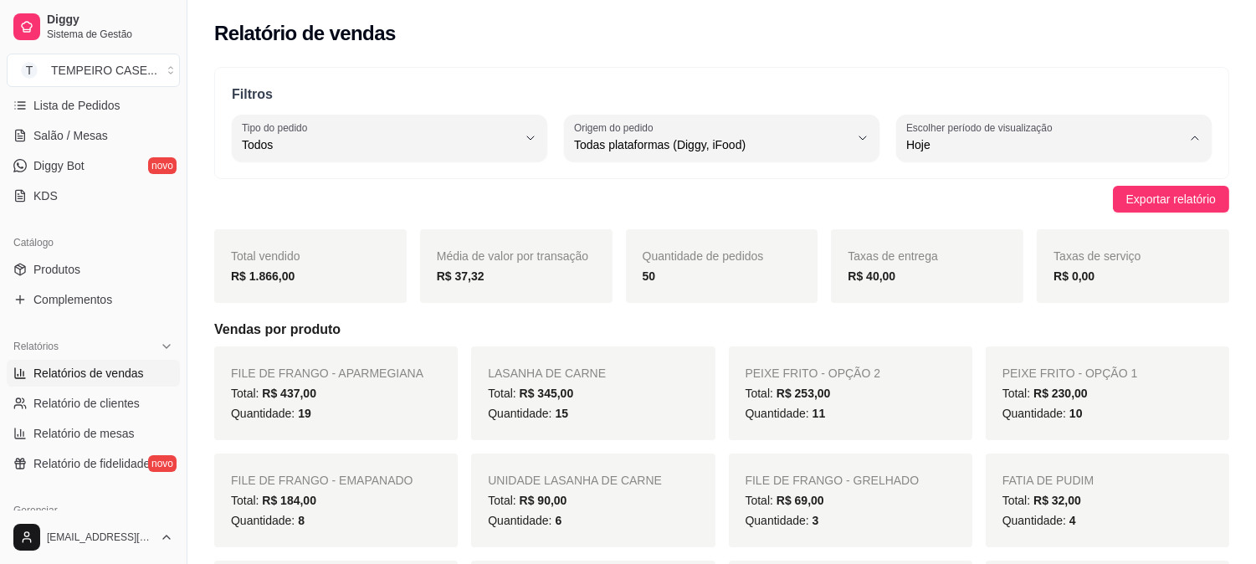
click at [947, 357] on span "Customizado" at bounding box center [1046, 349] width 261 height 16
type input "-1"
select select "-1"
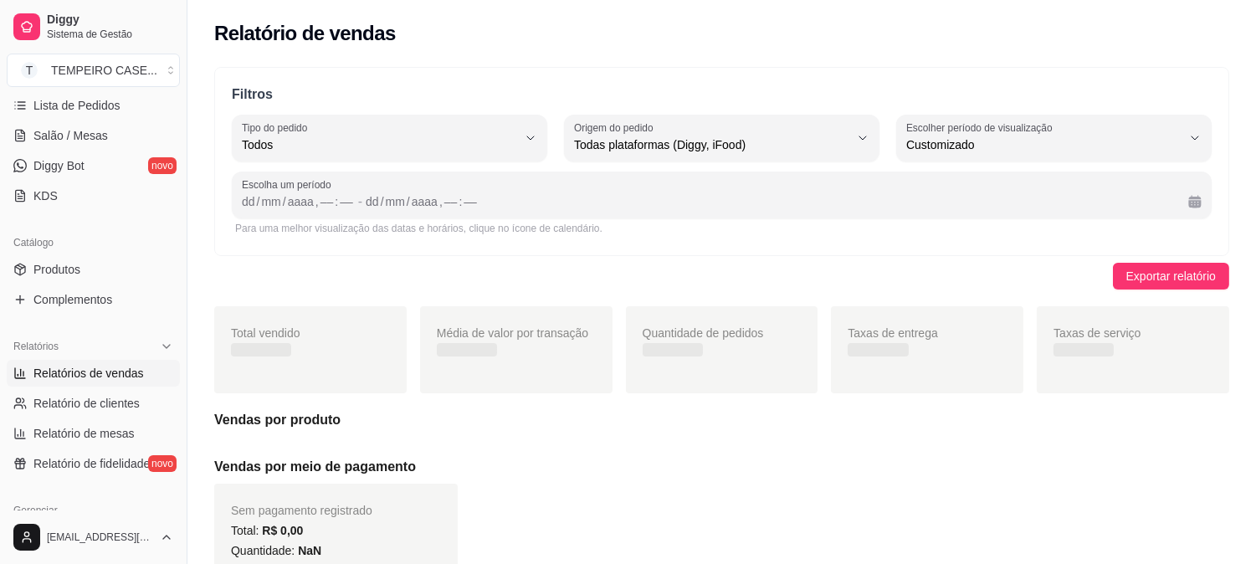
scroll to position [15, 0]
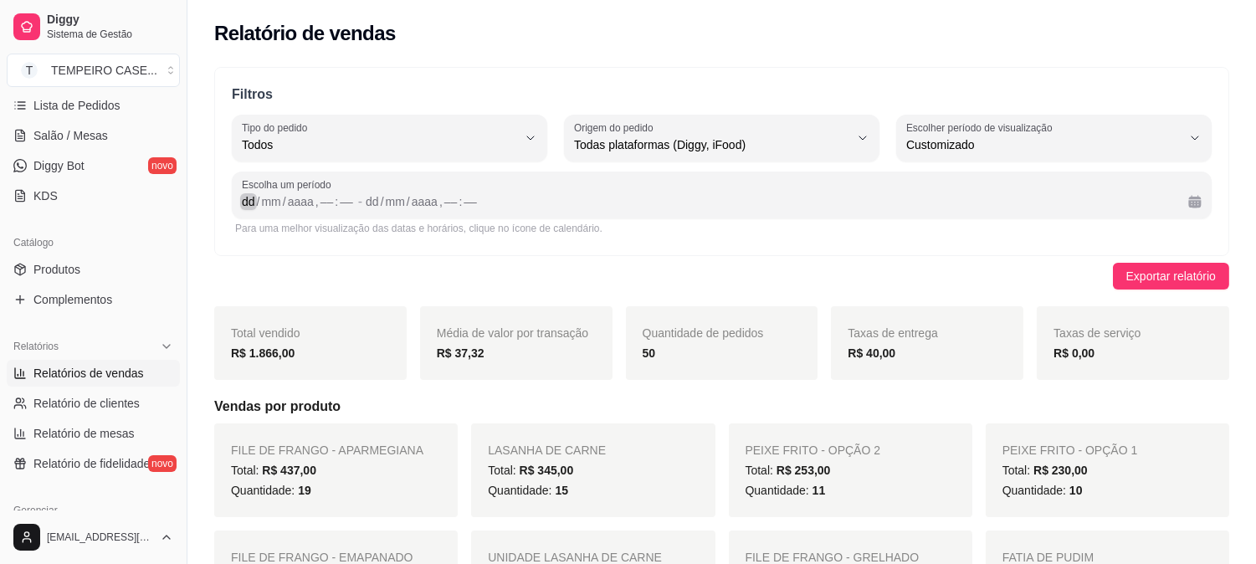
click at [249, 203] on div "dd" at bounding box center [248, 201] width 17 height 17
click at [393, 203] on div "mm" at bounding box center [388, 201] width 23 height 17
click at [372, 205] on div "/" at bounding box center [375, 201] width 7 height 17
click at [314, 199] on div "––" at bounding box center [320, 201] width 17 height 17
